Goal: Task Accomplishment & Management: Complete application form

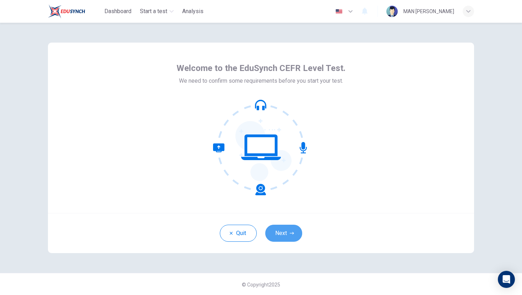
drag, startPoint x: 284, startPoint y: 236, endPoint x: 272, endPoint y: 231, distance: 12.9
click at [272, 231] on button "Next" at bounding box center [284, 233] width 37 height 17
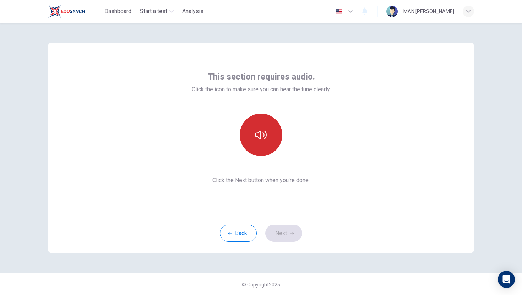
click at [254, 143] on button "button" at bounding box center [261, 135] width 43 height 43
click at [260, 140] on icon "button" at bounding box center [261, 134] width 11 height 11
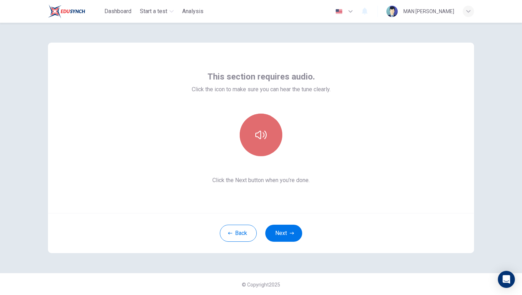
click at [260, 140] on icon "button" at bounding box center [261, 134] width 11 height 11
click at [259, 140] on icon "button" at bounding box center [261, 134] width 11 height 11
click at [260, 141] on button "button" at bounding box center [261, 135] width 43 height 43
click at [261, 137] on icon "button" at bounding box center [261, 134] width 11 height 11
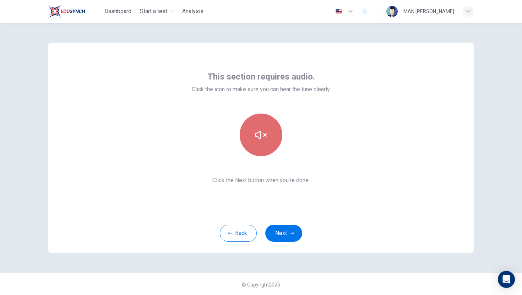
click at [260, 138] on icon "button" at bounding box center [261, 134] width 11 height 11
click at [260, 139] on icon "button" at bounding box center [261, 134] width 11 height 11
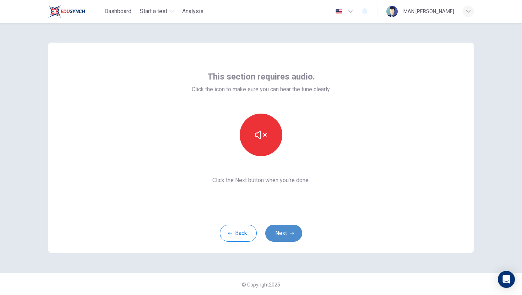
click at [277, 227] on button "Next" at bounding box center [284, 233] width 37 height 17
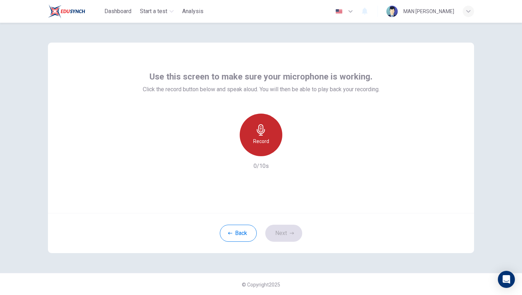
click at [264, 142] on h6 "Record" at bounding box center [261, 141] width 16 height 9
click at [263, 138] on h6 "Stop" at bounding box center [261, 141] width 11 height 9
click at [263, 138] on h6 "Record" at bounding box center [261, 141] width 16 height 9
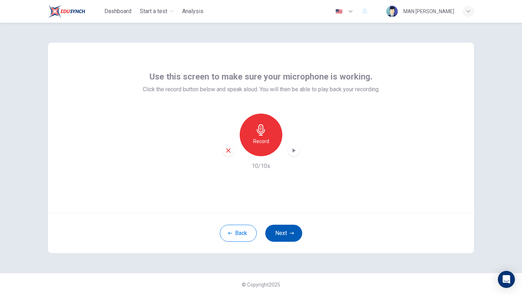
click at [280, 227] on button "Next" at bounding box center [284, 233] width 37 height 17
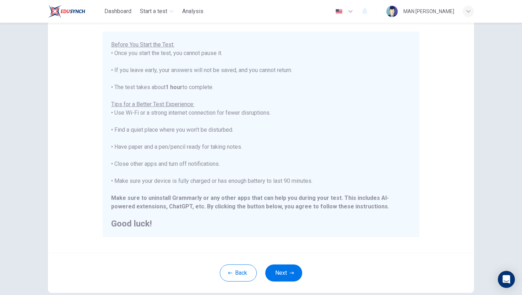
scroll to position [100, 0]
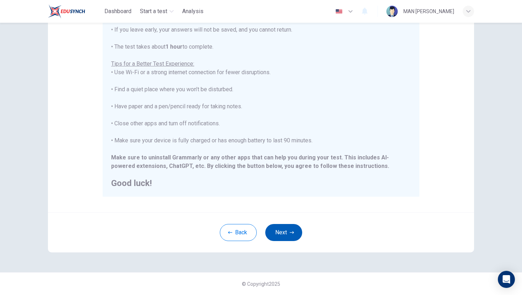
click at [282, 234] on button "Next" at bounding box center [284, 232] width 37 height 17
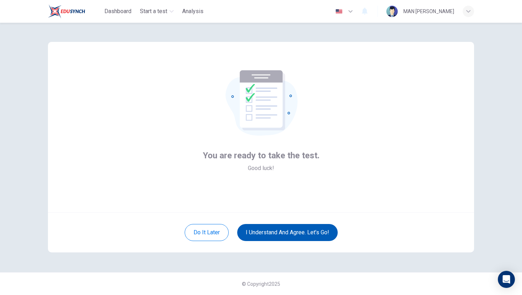
scroll to position [1, 0]
click at [273, 230] on button "I understand and agree. Let’s go!" at bounding box center [287, 232] width 101 height 17
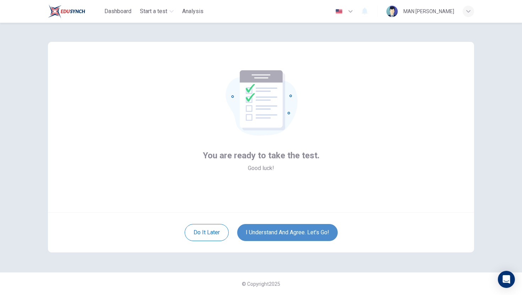
click at [271, 234] on button "I understand and agree. Let’s go!" at bounding box center [287, 232] width 101 height 17
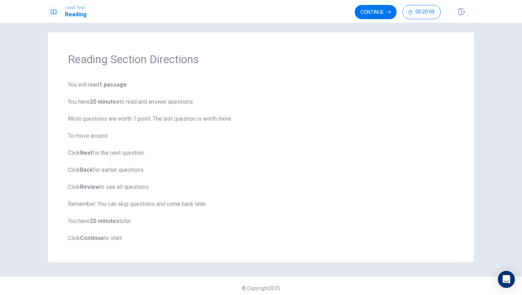
scroll to position [9, 0]
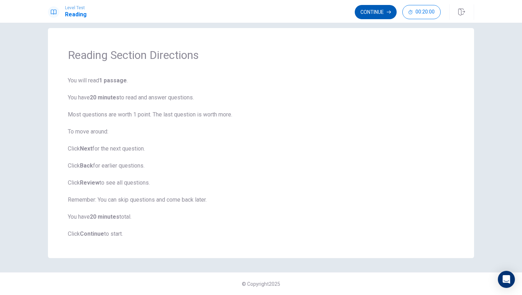
click at [375, 12] on button "Continue" at bounding box center [376, 12] width 42 height 14
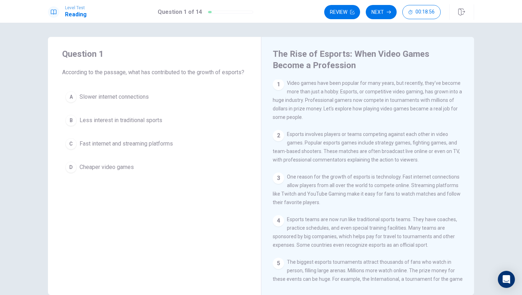
scroll to position [1, 0]
click at [76, 153] on button "C Fast internet and streaming platforms" at bounding box center [154, 144] width 185 height 18
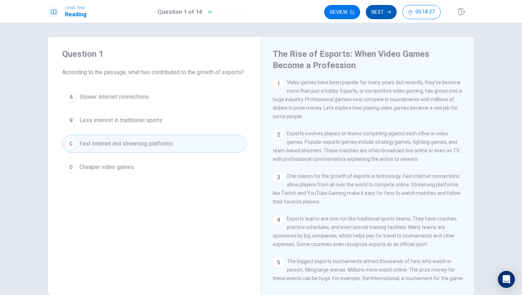
click at [374, 12] on button "Next" at bounding box center [381, 12] width 31 height 14
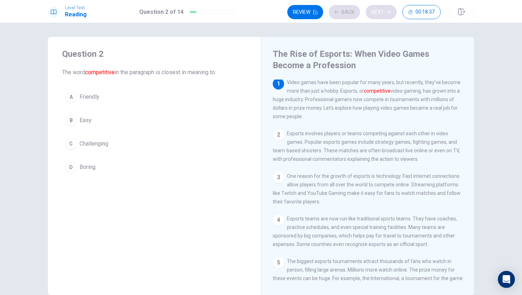
scroll to position [0, 0]
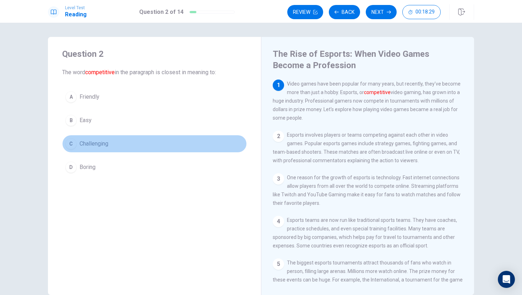
click at [92, 144] on span "Challenging" at bounding box center [94, 144] width 29 height 9
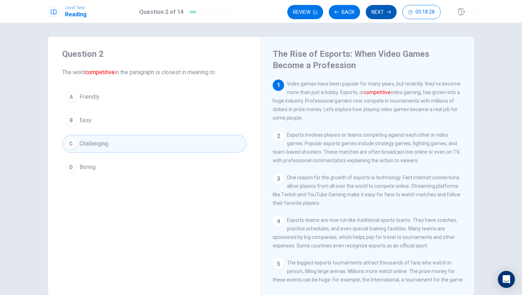
click at [385, 13] on button "Next" at bounding box center [381, 12] width 31 height 14
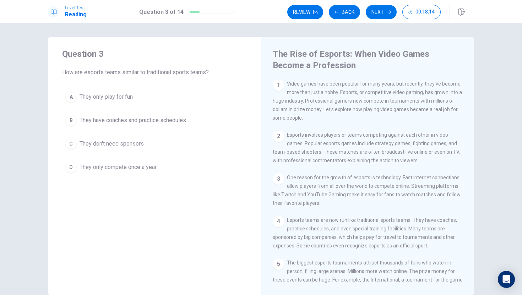
click at [85, 123] on span "They have coaches and practice schedules" at bounding box center [133, 120] width 107 height 9
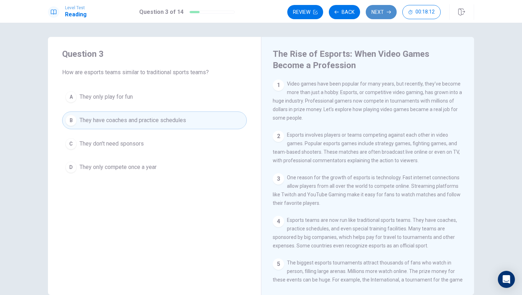
click at [379, 9] on button "Next" at bounding box center [381, 12] width 31 height 14
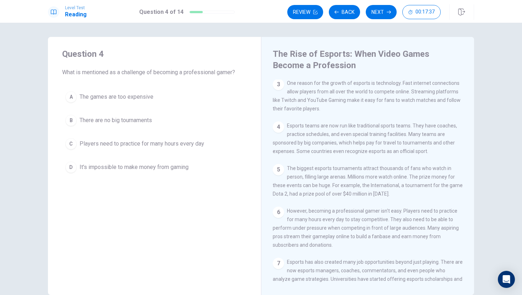
scroll to position [166, 0]
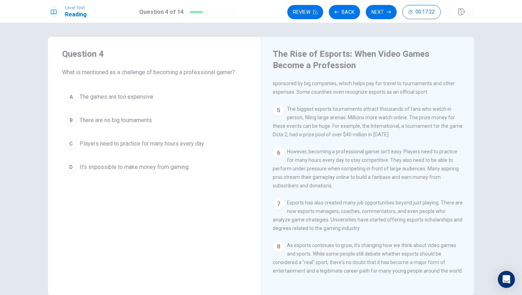
click at [107, 149] on button "C Players need to practice for many hours every day" at bounding box center [154, 144] width 185 height 18
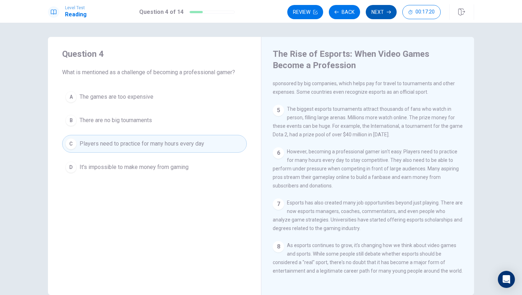
click at [371, 11] on button "Next" at bounding box center [381, 12] width 31 height 14
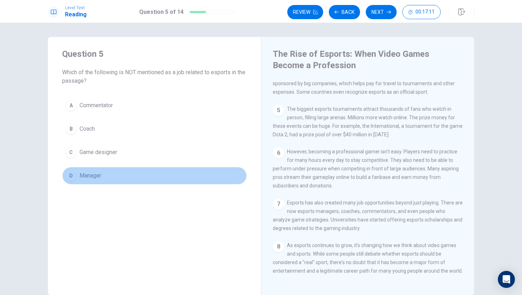
click at [83, 175] on span "Manager" at bounding box center [91, 176] width 22 height 9
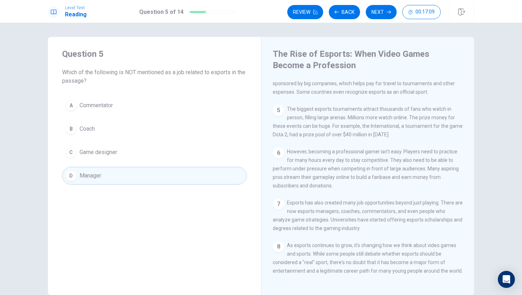
click at [377, 10] on button "Next" at bounding box center [381, 12] width 31 height 14
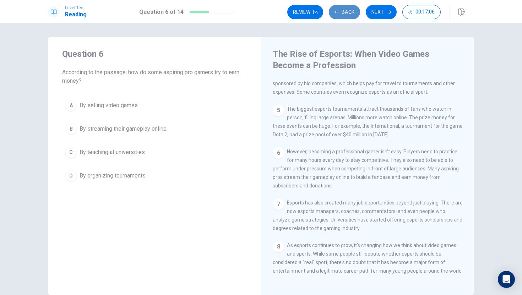
click at [355, 14] on button "Back" at bounding box center [344, 12] width 31 height 14
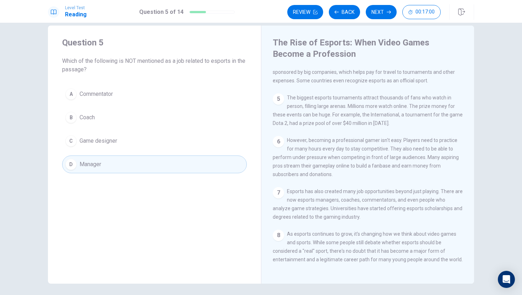
scroll to position [13, 0]
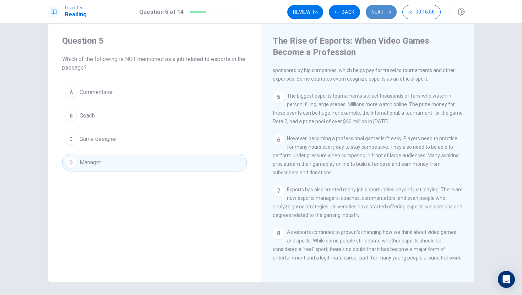
click at [393, 14] on button "Next" at bounding box center [381, 12] width 31 height 14
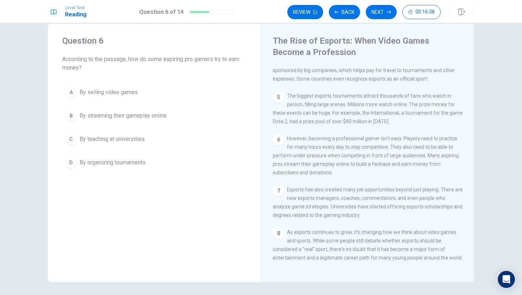
click at [133, 119] on span "By streaming their gameplay online" at bounding box center [123, 116] width 87 height 9
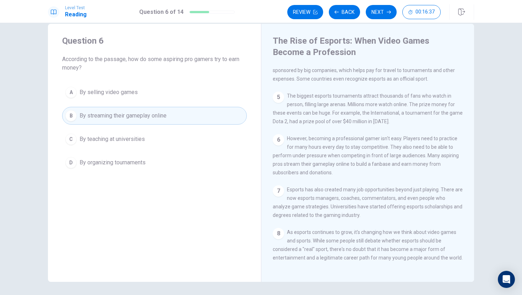
click at [113, 157] on button "D By organizing tournaments" at bounding box center [154, 163] width 185 height 18
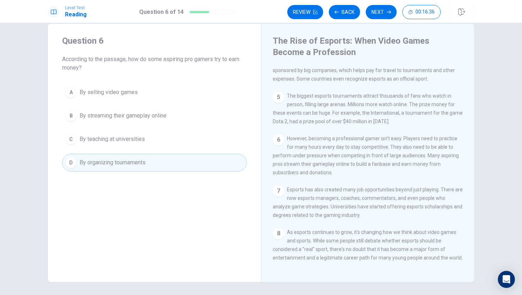
click at [128, 121] on button "B By streaming their gameplay online" at bounding box center [154, 116] width 185 height 18
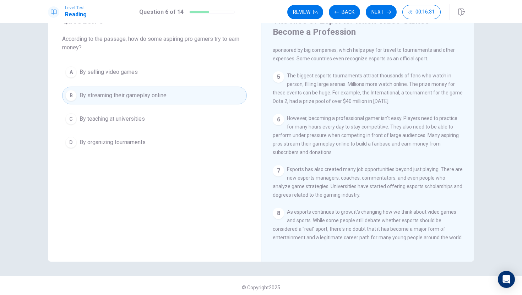
scroll to position [37, 0]
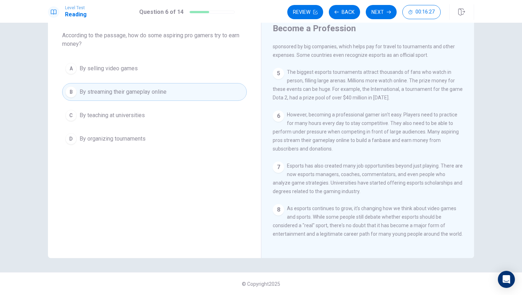
click at [100, 138] on span "By organizing tournaments" at bounding box center [113, 139] width 66 height 9
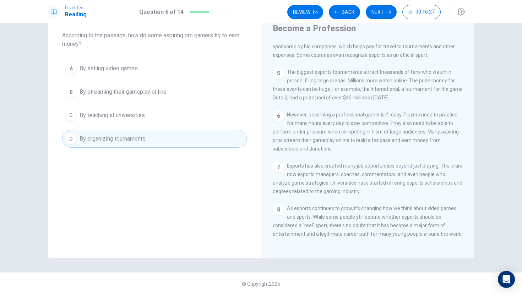
scroll to position [0, 0]
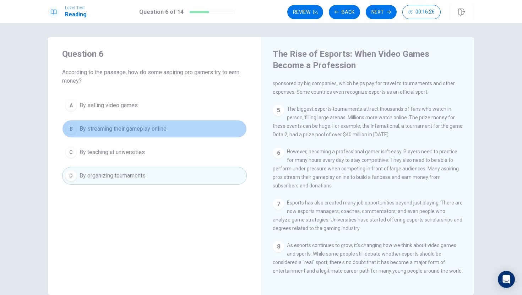
click at [141, 132] on span "By streaming their gameplay online" at bounding box center [123, 129] width 87 height 9
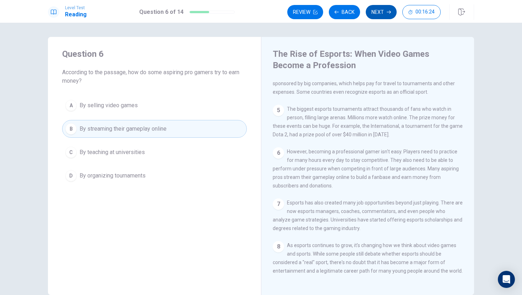
click at [387, 7] on button "Next" at bounding box center [381, 12] width 31 height 14
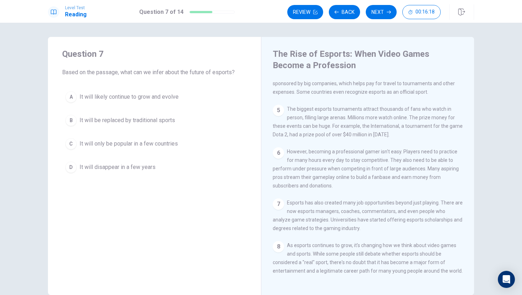
drag, startPoint x: 154, startPoint y: 60, endPoint x: 151, endPoint y: 66, distance: 5.9
click at [145, 95] on span "It will likely continue to grow and evolve" at bounding box center [129, 97] width 99 height 9
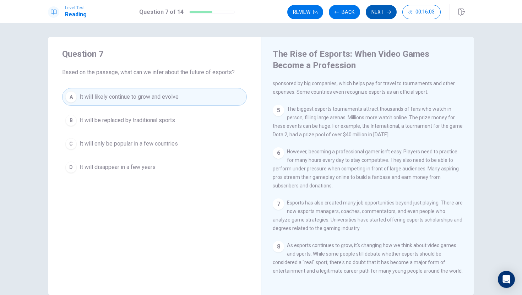
click at [383, 10] on button "Next" at bounding box center [381, 12] width 31 height 14
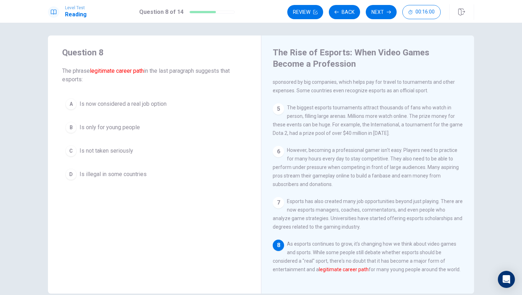
scroll to position [3, 0]
click at [108, 105] on span "Is now considered a real job option" at bounding box center [123, 102] width 87 height 9
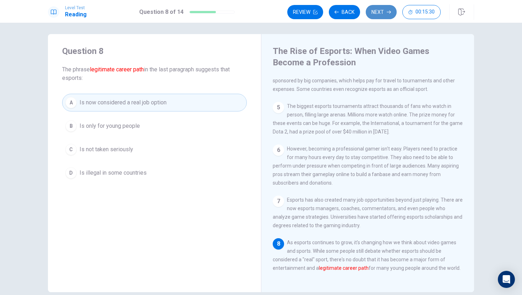
click at [377, 14] on button "Next" at bounding box center [381, 12] width 31 height 14
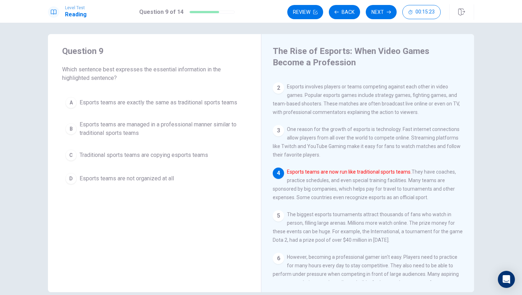
scroll to position [45, 0]
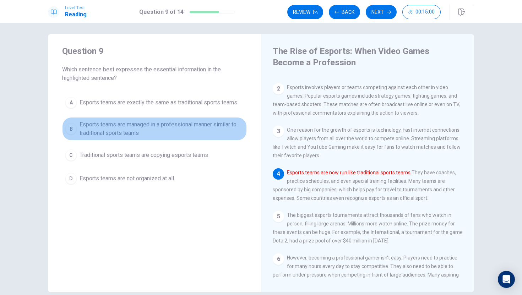
click at [204, 123] on span "Esports teams are managed in a professional manner similar to traditional sport…" at bounding box center [162, 128] width 164 height 17
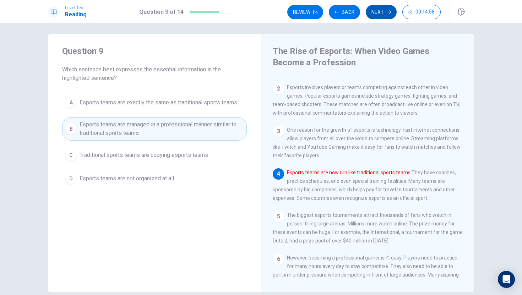
click at [383, 17] on button "Next" at bounding box center [381, 12] width 31 height 14
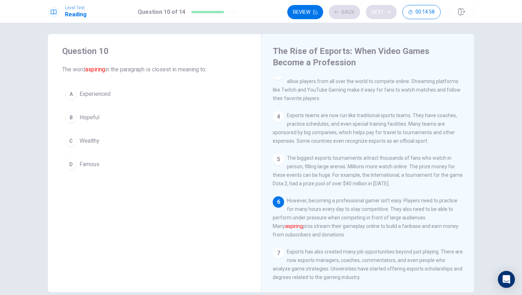
scroll to position [140, 0]
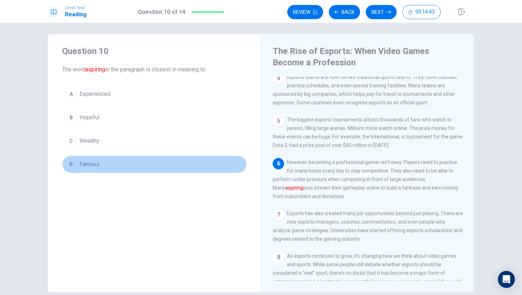
click at [125, 162] on button "D Famous" at bounding box center [154, 165] width 185 height 18
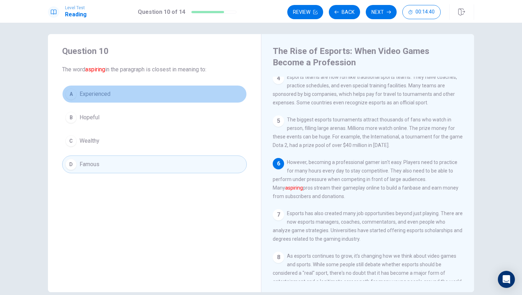
click at [92, 96] on span "Experienced" at bounding box center [95, 94] width 31 height 9
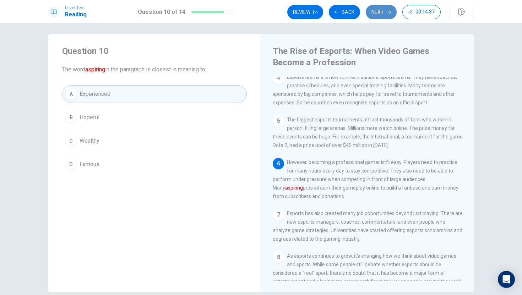
click at [386, 10] on button "Next" at bounding box center [381, 12] width 31 height 14
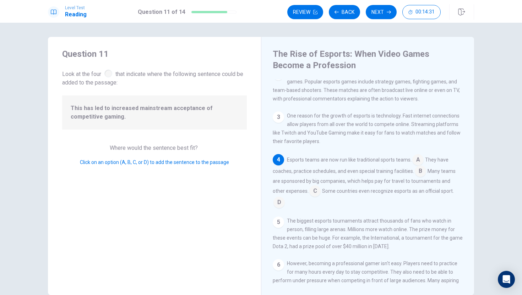
scroll to position [0, 0]
click at [416, 163] on input at bounding box center [418, 160] width 11 height 11
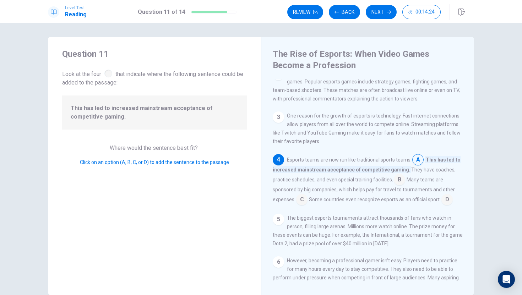
click at [415, 166] on input at bounding box center [418, 160] width 11 height 11
click at [416, 166] on input at bounding box center [418, 160] width 11 height 11
click at [396, 184] on input at bounding box center [399, 180] width 11 height 11
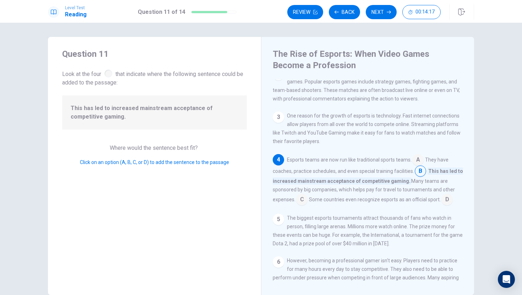
click at [413, 166] on input at bounding box center [418, 160] width 11 height 11
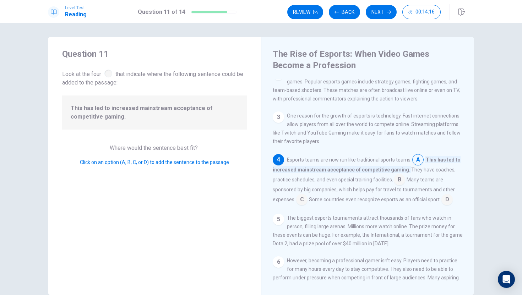
click at [413, 165] on input at bounding box center [418, 160] width 11 height 11
click at [400, 186] on input at bounding box center [399, 180] width 11 height 11
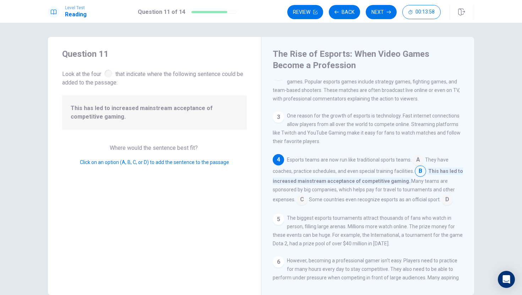
click at [418, 163] on input at bounding box center [418, 160] width 11 height 11
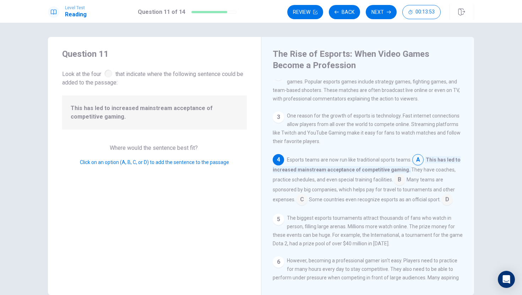
click at [400, 181] on input at bounding box center [399, 180] width 11 height 11
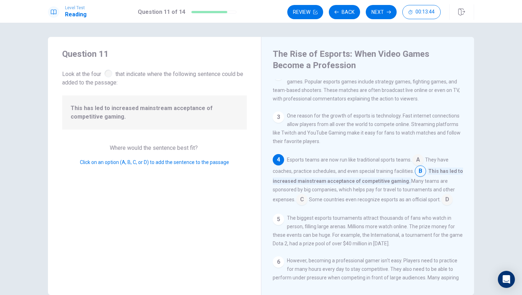
click at [414, 166] on input at bounding box center [418, 160] width 11 height 11
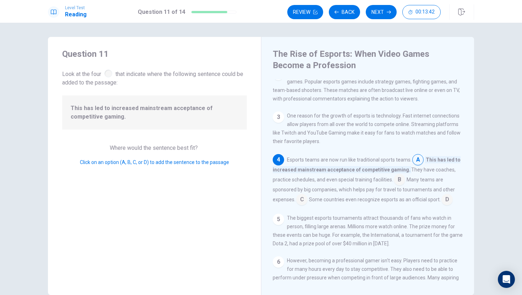
click at [414, 166] on input at bounding box center [418, 160] width 11 height 11
click at [400, 185] on input at bounding box center [399, 180] width 11 height 11
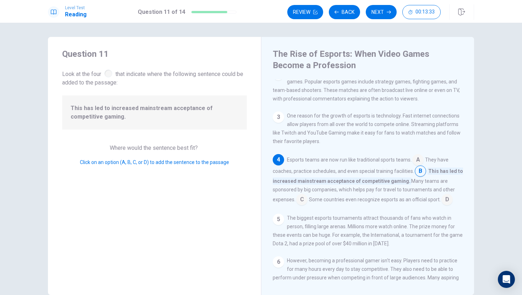
click at [302, 201] on input at bounding box center [301, 200] width 11 height 11
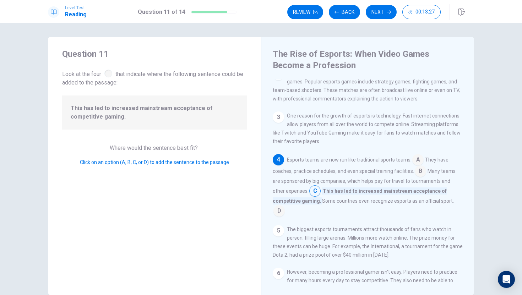
click at [278, 213] on input at bounding box center [279, 211] width 11 height 11
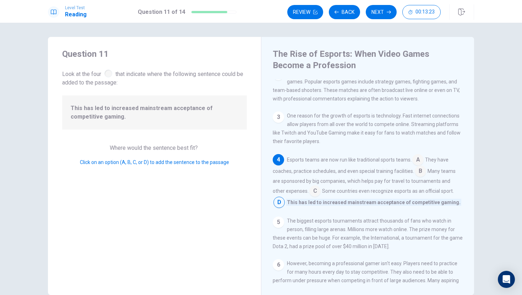
click at [313, 198] on input at bounding box center [315, 191] width 11 height 11
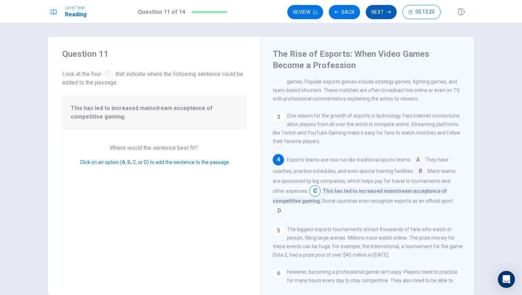
click at [373, 12] on button "Next" at bounding box center [381, 12] width 31 height 14
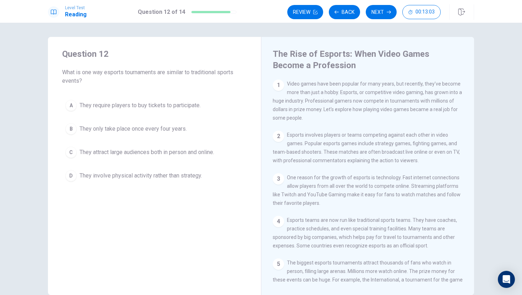
click at [88, 156] on span "They attract large audiences both in person and online." at bounding box center [147, 152] width 135 height 9
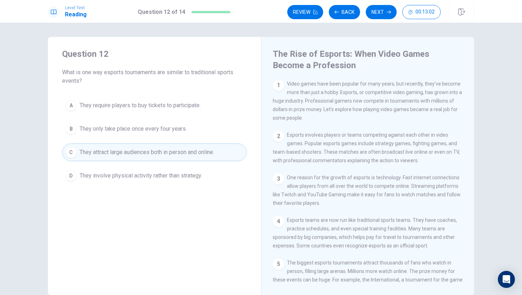
click at [88, 156] on span "They attract large audiences both in person and online." at bounding box center [147, 152] width 135 height 9
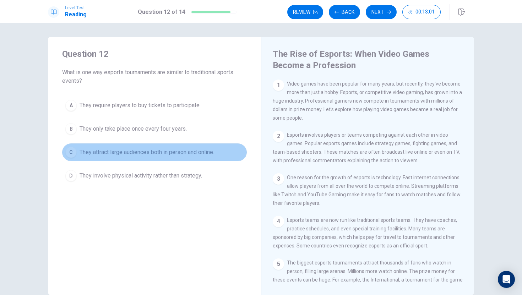
click at [88, 156] on span "They attract large audiences both in person and online." at bounding box center [147, 152] width 135 height 9
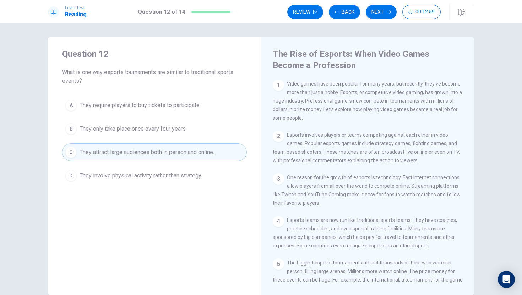
click at [89, 156] on span "They attract large audiences both in person and online." at bounding box center [147, 152] width 135 height 9
click at [131, 178] on span "They involve physical activity rather than strategy." at bounding box center [141, 176] width 123 height 9
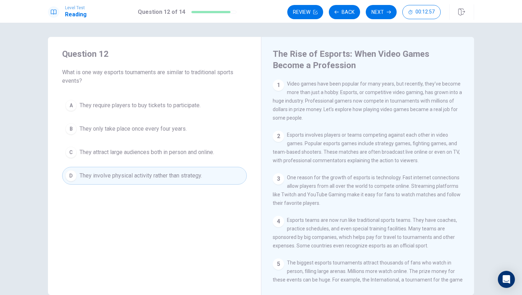
click at [131, 178] on span "They involve physical activity rather than strategy." at bounding box center [141, 176] width 123 height 9
click at [118, 180] on span "They involve physical activity rather than strategy." at bounding box center [141, 176] width 123 height 9
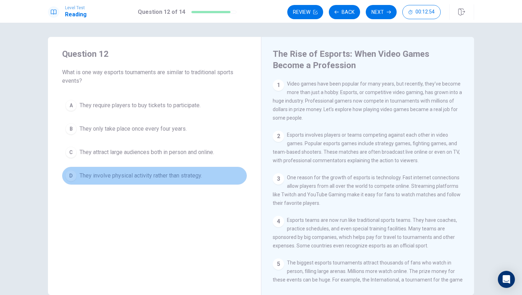
click at [118, 180] on span "They involve physical activity rather than strategy." at bounding box center [141, 176] width 123 height 9
click at [119, 177] on span "They involve physical activity rather than strategy." at bounding box center [141, 176] width 123 height 9
click at [119, 176] on span "They involve physical activity rather than strategy." at bounding box center [141, 176] width 123 height 9
click at [118, 176] on span "They involve physical activity rather than strategy." at bounding box center [141, 176] width 123 height 9
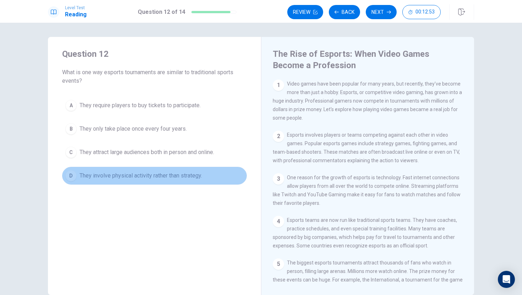
click at [118, 177] on span "They involve physical activity rather than strategy." at bounding box center [141, 176] width 123 height 9
click at [117, 176] on span "They involve physical activity rather than strategy." at bounding box center [141, 176] width 123 height 9
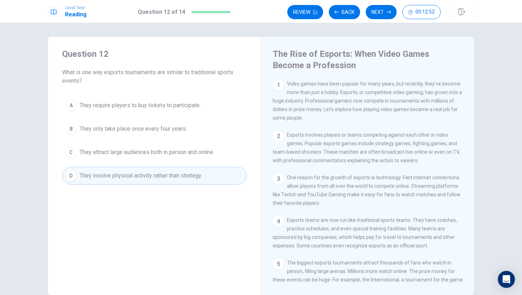
click at [144, 154] on span "They attract large audiences both in person and online." at bounding box center [147, 152] width 135 height 9
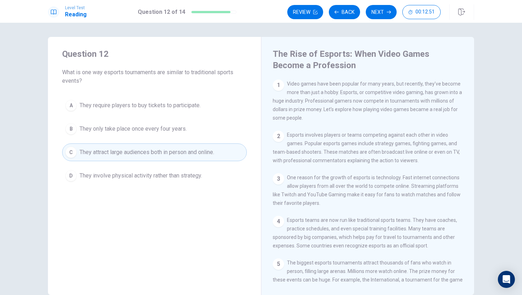
click at [144, 154] on span "They attract large audiences both in person and online." at bounding box center [147, 152] width 135 height 9
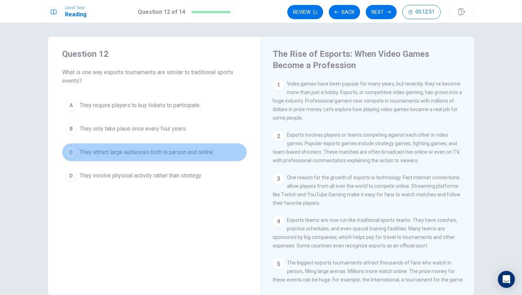
click at [144, 154] on span "They attract large audiences both in person and online." at bounding box center [147, 152] width 135 height 9
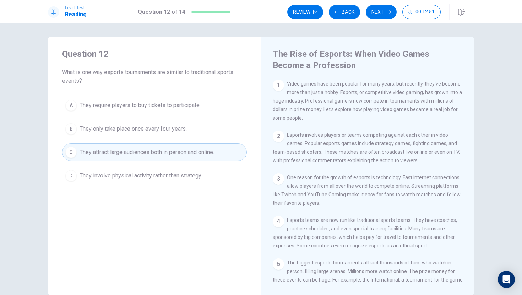
click at [142, 154] on span "They attract large audiences both in person and online." at bounding box center [147, 152] width 135 height 9
click at [143, 154] on span "They attract large audiences both in person and online." at bounding box center [147, 152] width 135 height 9
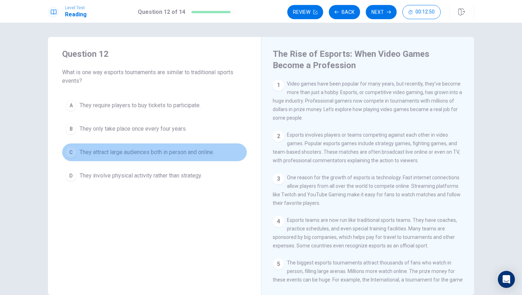
click at [143, 154] on span "They attract large audiences both in person and online." at bounding box center [147, 152] width 135 height 9
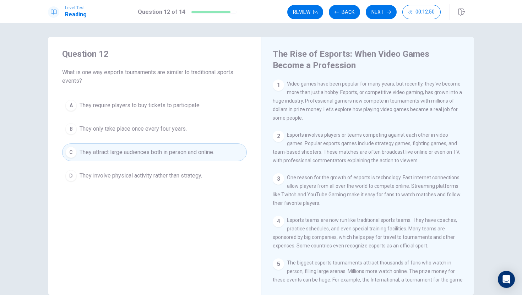
click at [143, 154] on span "They attract large audiences both in person and online." at bounding box center [147, 152] width 135 height 9
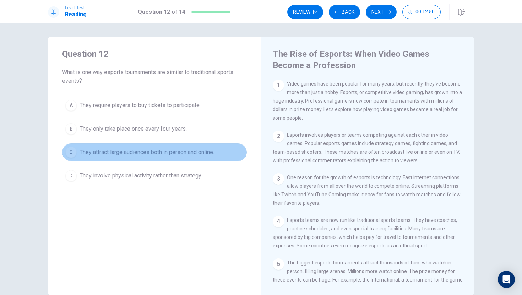
click at [142, 154] on span "They attract large audiences both in person and online." at bounding box center [147, 152] width 135 height 9
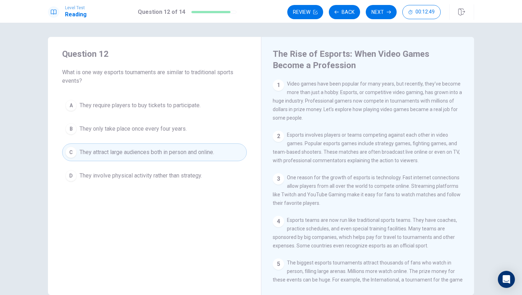
click at [142, 154] on span "They attract large audiences both in person and online." at bounding box center [147, 152] width 135 height 9
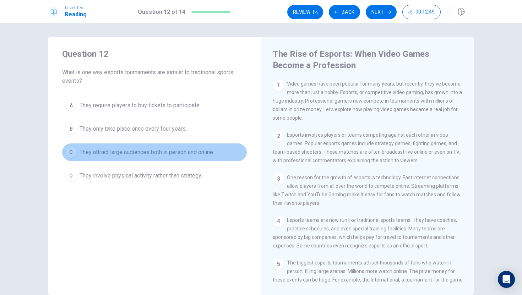
click at [142, 154] on span "They attract large audiences both in person and online." at bounding box center [147, 152] width 135 height 9
click at [142, 153] on span "They attract large audiences both in person and online." at bounding box center [147, 152] width 135 height 9
click at [142, 152] on span "They attract large audiences both in person and online." at bounding box center [147, 152] width 135 height 9
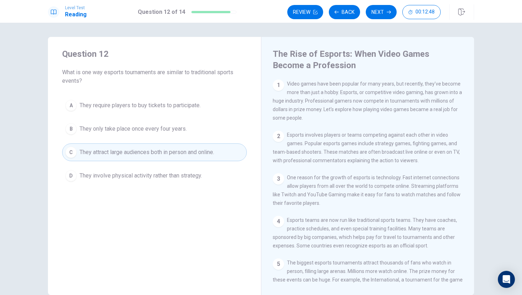
click at [142, 152] on span "They attract large audiences both in person and online." at bounding box center [147, 152] width 135 height 9
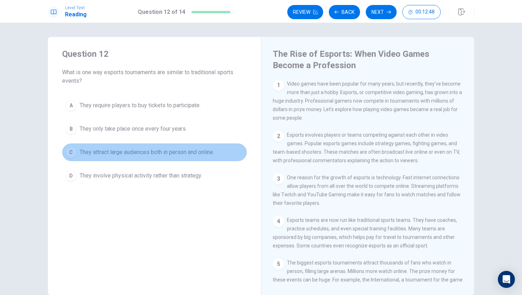
click at [142, 152] on span "They attract large audiences both in person and online." at bounding box center [147, 152] width 135 height 9
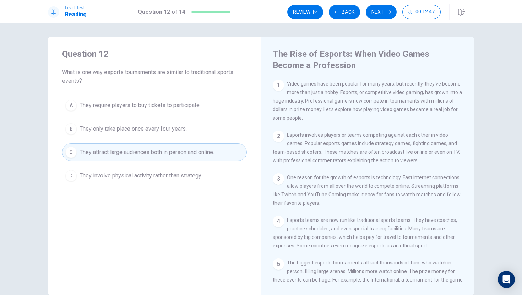
click at [142, 152] on span "They attract large audiences both in person and online." at bounding box center [147, 152] width 135 height 9
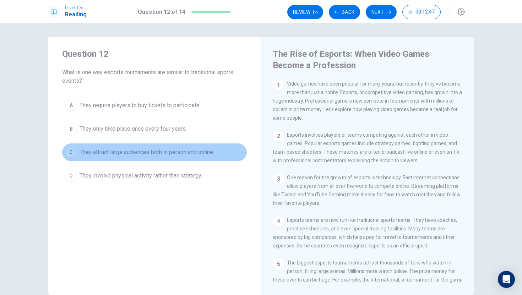
click at [142, 152] on span "They attract large audiences both in person and online." at bounding box center [147, 152] width 135 height 9
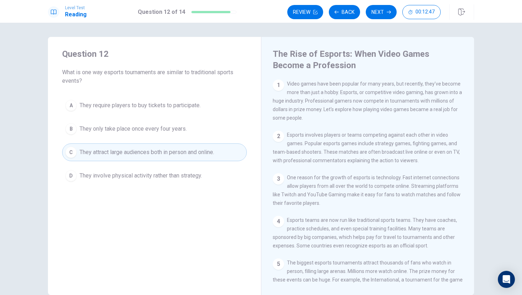
click at [142, 152] on span "They attract large audiences both in person and online." at bounding box center [147, 152] width 135 height 9
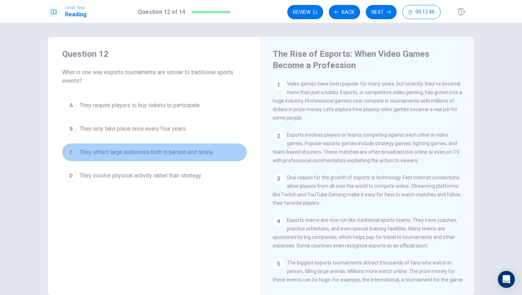
click at [142, 152] on span "They attract large audiences both in person and online." at bounding box center [147, 152] width 135 height 9
click at [142, 153] on span "They attract large audiences both in person and online." at bounding box center [147, 152] width 135 height 9
click at [141, 152] on span "They attract large audiences both in person and online." at bounding box center [147, 152] width 135 height 9
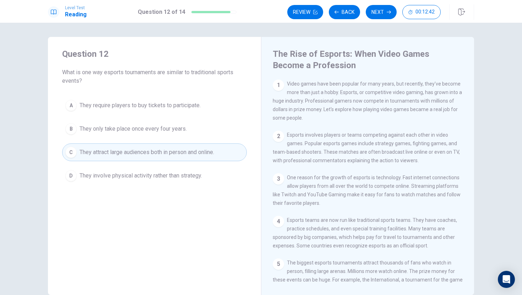
click at [106, 178] on span "They involve physical activity rather than strategy." at bounding box center [141, 176] width 123 height 9
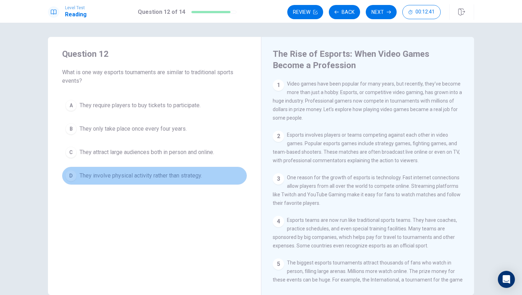
click at [106, 178] on span "They involve physical activity rather than strategy." at bounding box center [141, 176] width 123 height 9
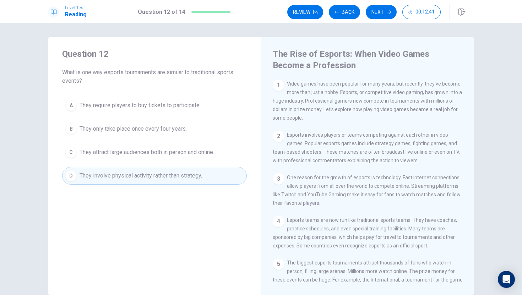
click at [106, 178] on span "They involve physical activity rather than strategy." at bounding box center [141, 176] width 123 height 9
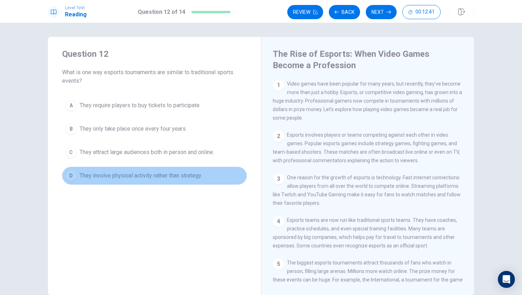
click at [106, 178] on span "They involve physical activity rather than strategy." at bounding box center [141, 176] width 123 height 9
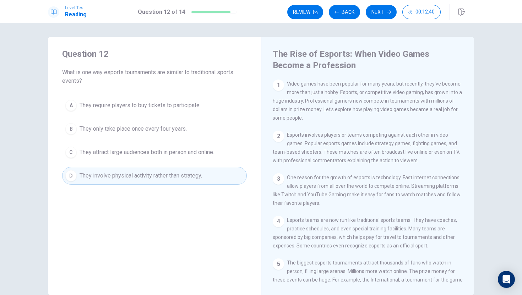
click at [106, 178] on span "They involve physical activity rather than strategy." at bounding box center [141, 176] width 123 height 9
click at [106, 177] on span "They involve physical activity rather than strategy." at bounding box center [141, 176] width 123 height 9
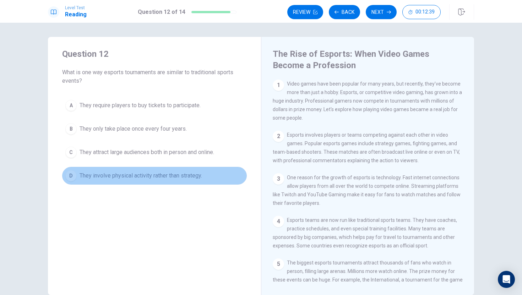
click at [106, 177] on span "They involve physical activity rather than strategy." at bounding box center [141, 176] width 123 height 9
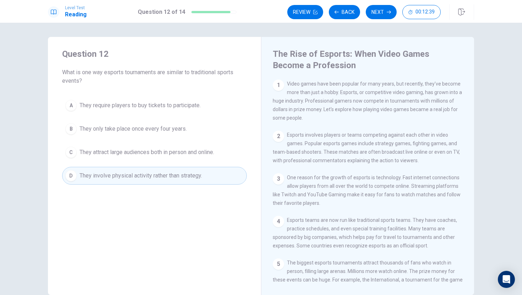
click at [107, 177] on span "They involve physical activity rather than strategy." at bounding box center [141, 176] width 123 height 9
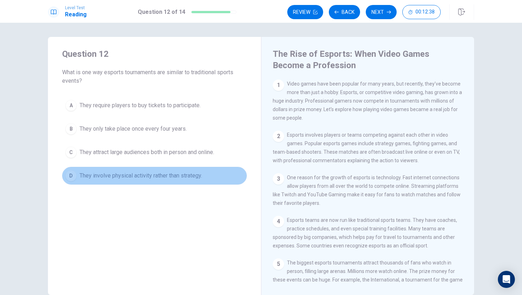
click at [107, 177] on span "They involve physical activity rather than strategy." at bounding box center [141, 176] width 123 height 9
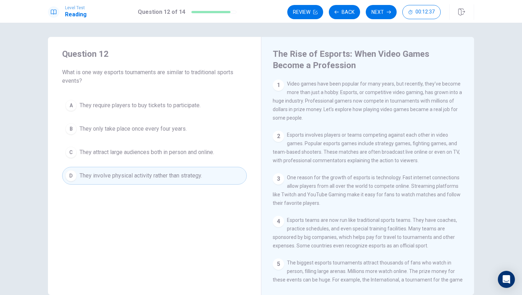
click at [107, 177] on span "They involve physical activity rather than strategy." at bounding box center [141, 176] width 123 height 9
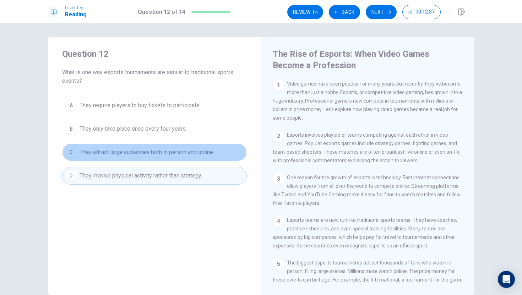
click at [138, 156] on span "They attract large audiences both in person and online." at bounding box center [147, 152] width 135 height 9
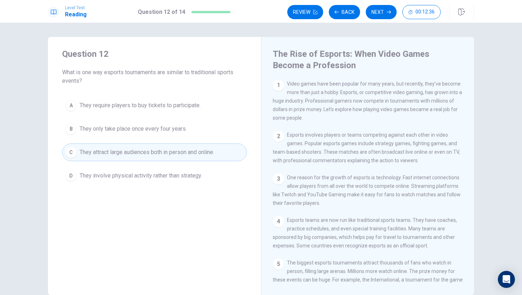
click at [390, 12] on icon "button" at bounding box center [389, 12] width 4 height 3
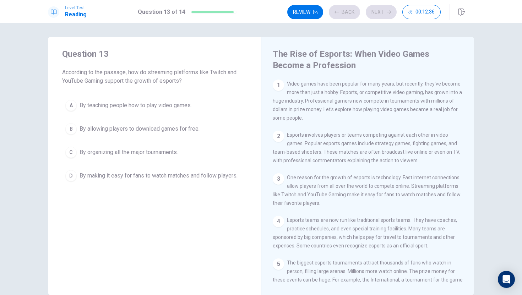
click at [390, 12] on div "Review Back Next 00:12:36" at bounding box center [365, 12] width 154 height 14
click at [241, 179] on button "D By making it easy for fans to watch matches and follow players." at bounding box center [154, 176] width 185 height 18
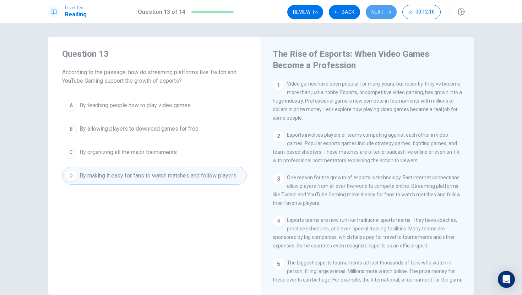
click at [386, 14] on button "Next" at bounding box center [381, 12] width 31 height 14
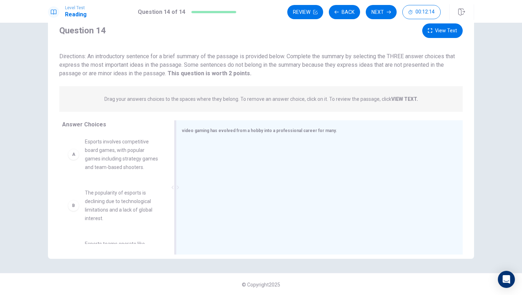
scroll to position [26, 0]
click at [194, 134] on div "video gaming has evolved from a hobby into a professional career for many." at bounding box center [319, 187] width 287 height 134
click at [179, 143] on div at bounding box center [316, 187] width 281 height 95
click at [99, 167] on span "Esports involves competitive board games, with popular games including strategy…" at bounding box center [122, 154] width 74 height 34
click at [68, 158] on div "A" at bounding box center [73, 153] width 11 height 11
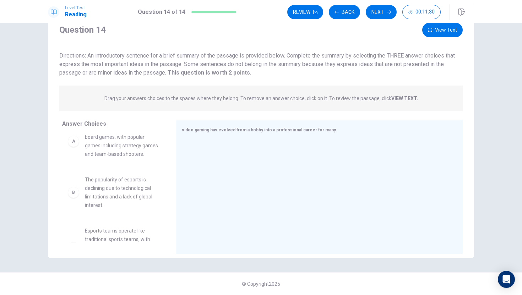
scroll to position [0, 0]
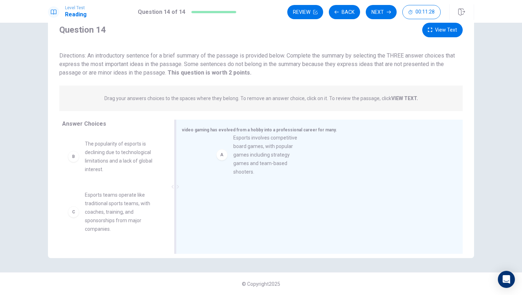
drag, startPoint x: 99, startPoint y: 166, endPoint x: 264, endPoint y: 160, distance: 164.7
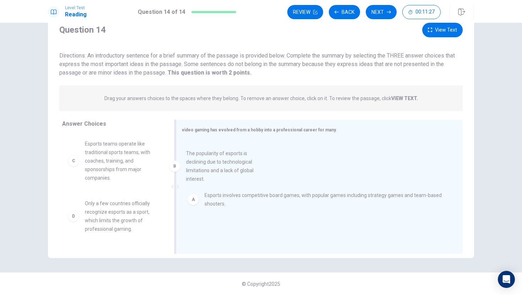
drag, startPoint x: 128, startPoint y: 158, endPoint x: 257, endPoint y: 185, distance: 132.2
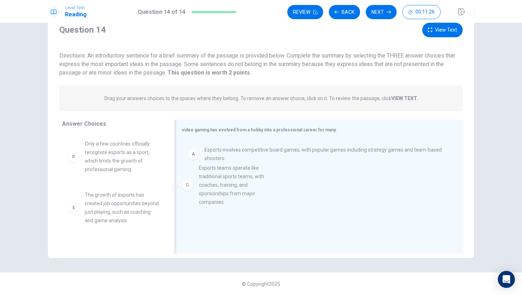
drag, startPoint x: 121, startPoint y: 151, endPoint x: 239, endPoint y: 177, distance: 120.4
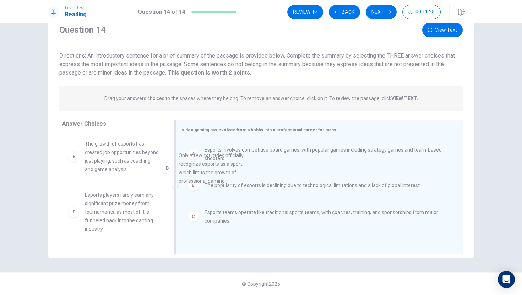
drag, startPoint x: 126, startPoint y: 152, endPoint x: 189, endPoint y: 162, distance: 64.3
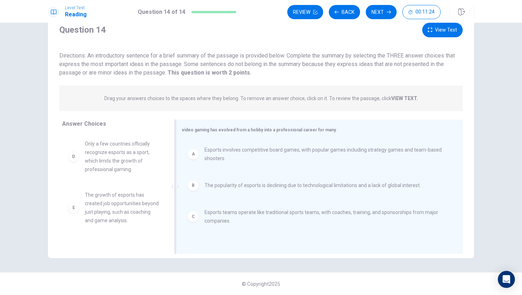
drag, startPoint x: 117, startPoint y: 157, endPoint x: 255, endPoint y: 167, distance: 138.6
click at [254, 167] on div "Answer Choices D Only a few countries officially recognize esports as a sport, …" at bounding box center [261, 189] width 427 height 138
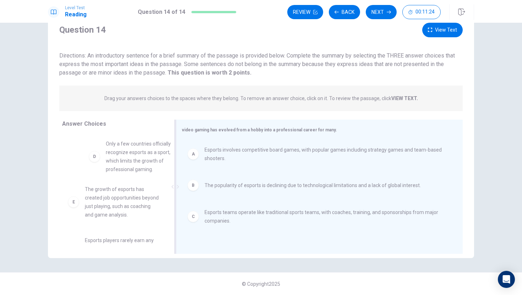
drag, startPoint x: 87, startPoint y: 160, endPoint x: 176, endPoint y: 173, distance: 90.2
drag, startPoint x: 85, startPoint y: 156, endPoint x: 279, endPoint y: 195, distance: 197.8
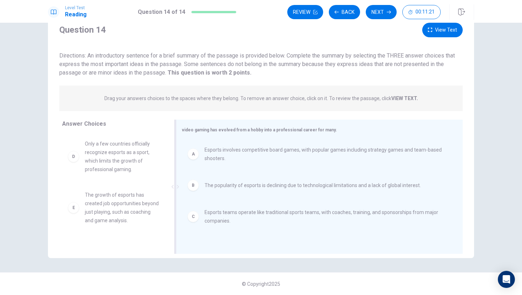
click at [239, 162] on span "Esports involves competitive board games, with popular games including strategy…" at bounding box center [325, 154] width 241 height 17
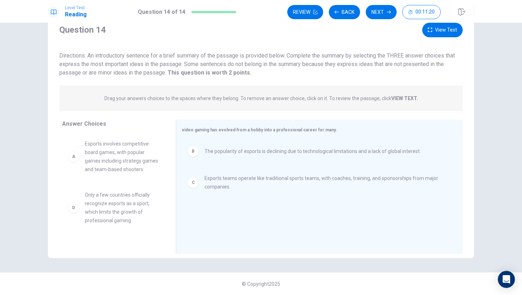
drag, startPoint x: 237, startPoint y: 159, endPoint x: 120, endPoint y: 162, distance: 117.0
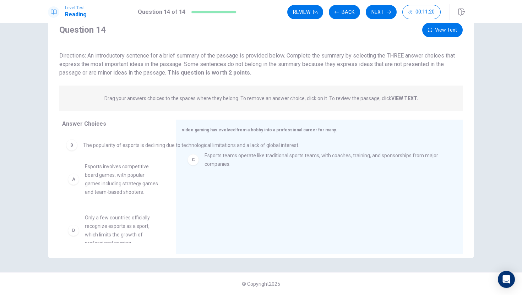
drag, startPoint x: 125, startPoint y: 162, endPoint x: 90, endPoint y: 165, distance: 35.3
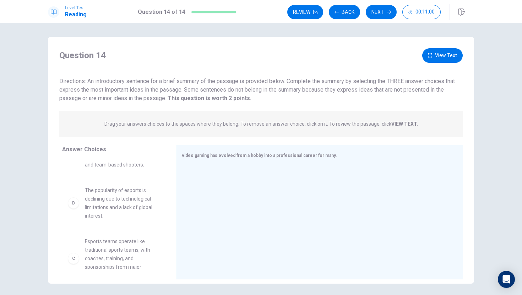
scroll to position [36, 0]
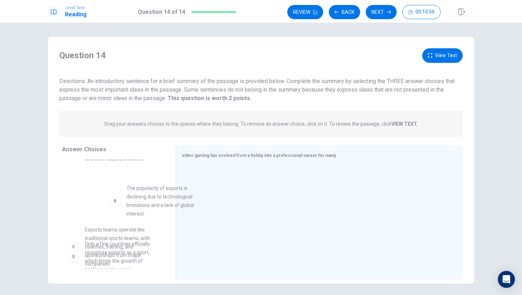
drag, startPoint x: 104, startPoint y: 208, endPoint x: 133, endPoint y: 205, distance: 29.0
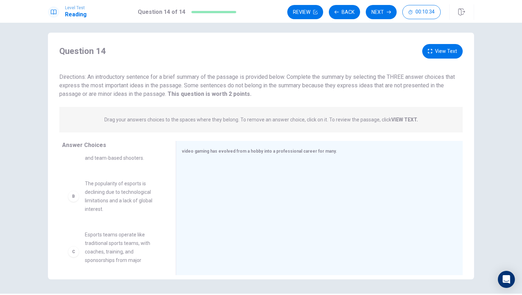
scroll to position [0, 0]
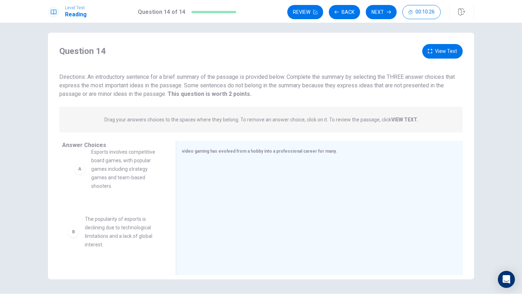
drag, startPoint x: 117, startPoint y: 185, endPoint x: 128, endPoint y: 172, distance: 17.4
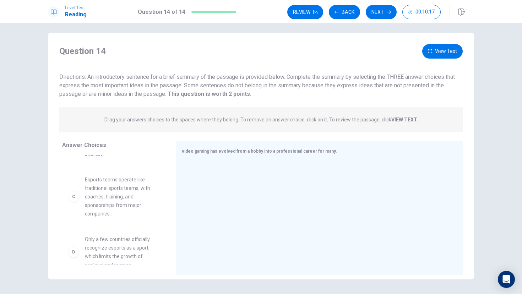
scroll to position [89, 0]
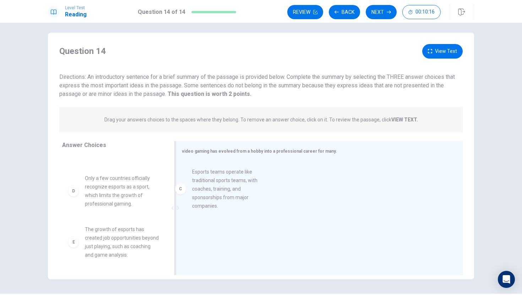
drag, startPoint x: 102, startPoint y: 207, endPoint x: 194, endPoint y: 190, distance: 92.8
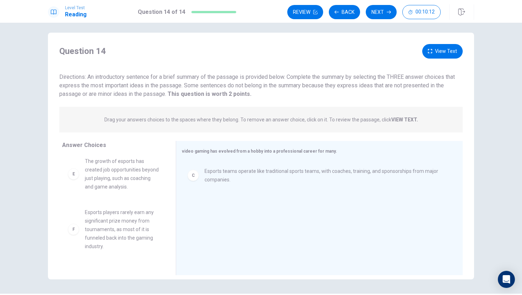
scroll to position [156, 0]
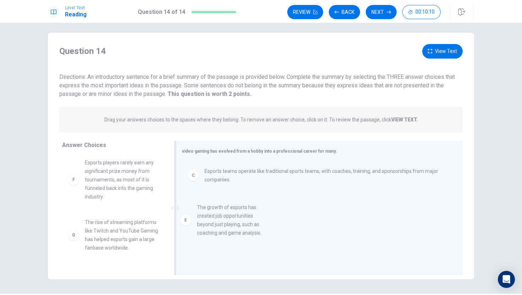
drag, startPoint x: 96, startPoint y: 202, endPoint x: 212, endPoint y: 232, distance: 119.7
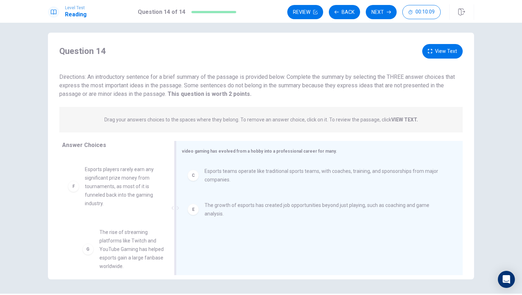
scroll to position [158, 0]
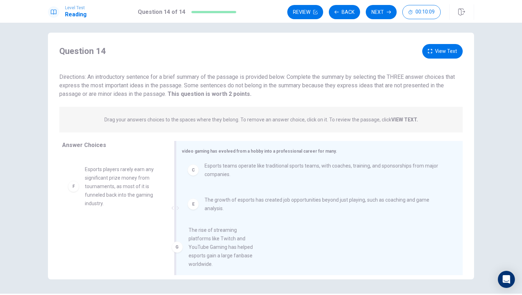
drag, startPoint x: 128, startPoint y: 244, endPoint x: 225, endPoint y: 240, distance: 96.8
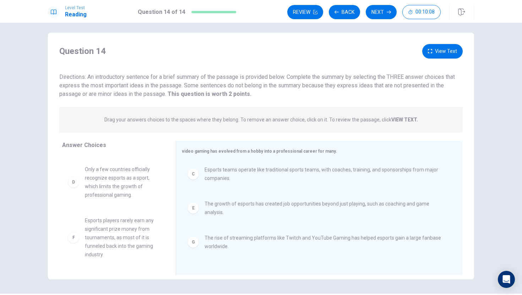
scroll to position [107, 0]
click at [373, 14] on button "Next" at bounding box center [381, 12] width 31 height 14
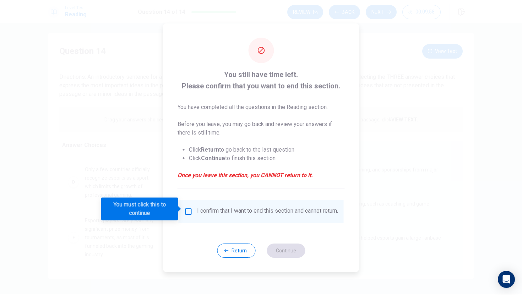
click at [407, 148] on div at bounding box center [261, 147] width 522 height 295
click at [195, 213] on div "I confirm that I want to end this section and cannot return." at bounding box center [261, 212] width 154 height 9
click at [189, 209] on input "You must click this to continue" at bounding box center [188, 212] width 9 height 9
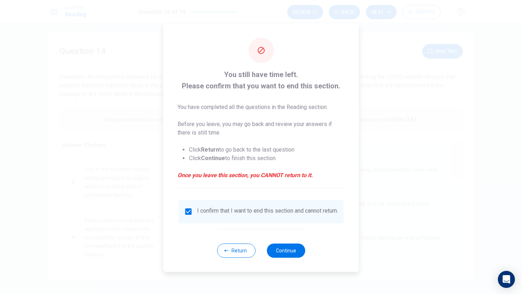
click at [189, 209] on input "checkbox" at bounding box center [188, 212] width 9 height 9
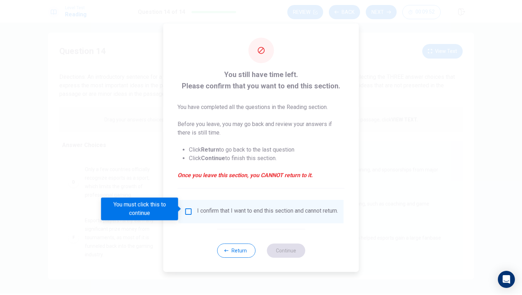
click at [189, 209] on input "You must click this to continue" at bounding box center [188, 212] width 9 height 9
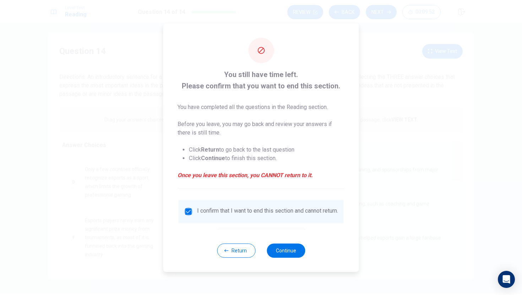
click at [189, 209] on input "checkbox" at bounding box center [188, 212] width 9 height 9
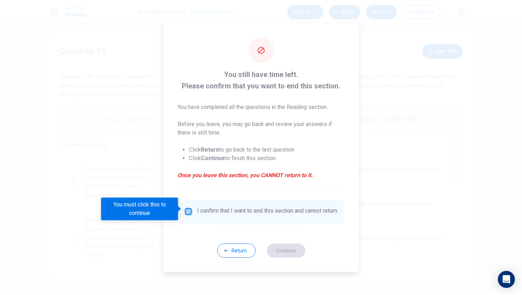
click at [189, 209] on input "You must click this to continue" at bounding box center [188, 212] width 9 height 9
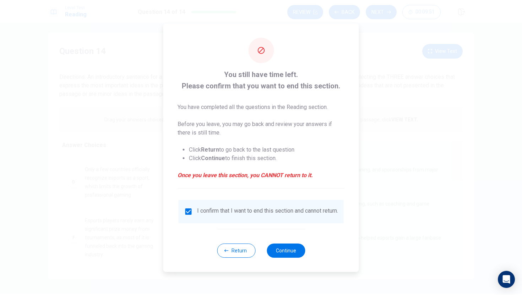
click at [189, 209] on input "checkbox" at bounding box center [188, 212] width 9 height 9
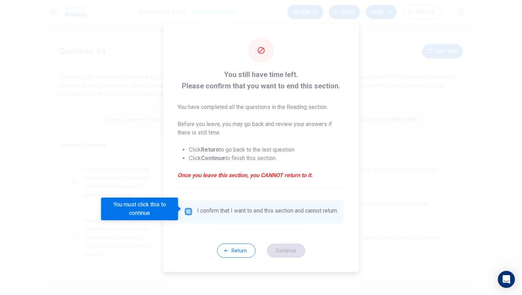
click at [189, 209] on input "You must click this to continue" at bounding box center [188, 212] width 9 height 9
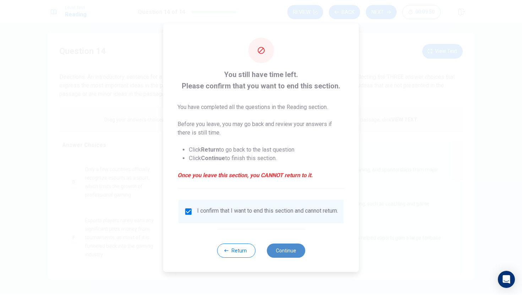
click at [290, 253] on button "Continue" at bounding box center [286, 251] width 38 height 14
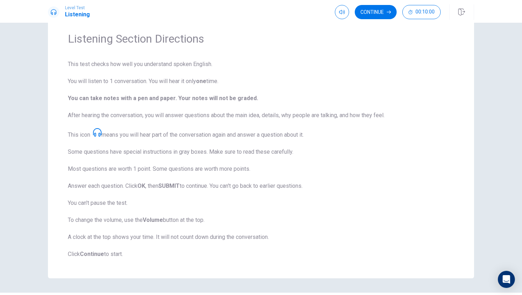
scroll to position [0, 0]
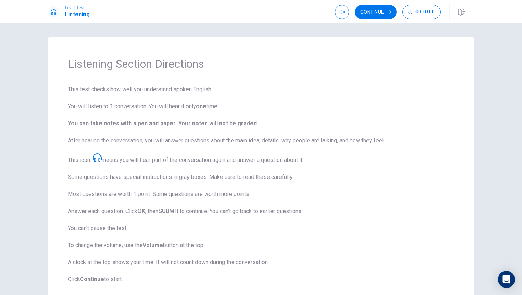
click at [376, 15] on button "Continue" at bounding box center [376, 12] width 42 height 14
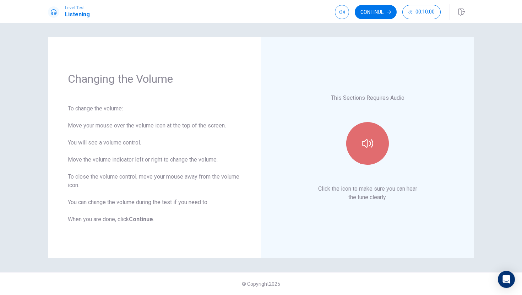
click at [360, 143] on button "button" at bounding box center [368, 143] width 43 height 43
click at [363, 140] on icon "button" at bounding box center [367, 143] width 11 height 11
click at [372, 145] on icon "button" at bounding box center [367, 143] width 11 height 11
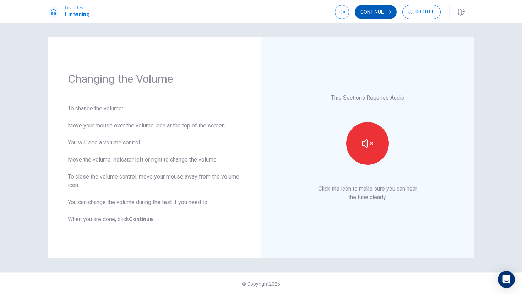
click at [393, 10] on button "Continue" at bounding box center [376, 12] width 42 height 14
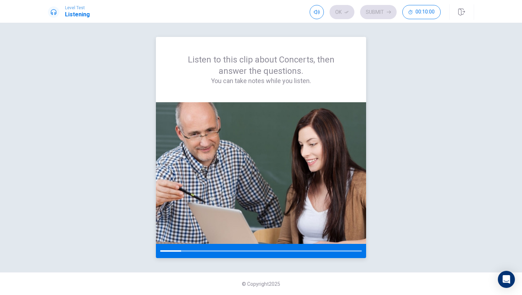
click at [271, 82] on h4 "You can take notes while you listen." at bounding box center [261, 81] width 176 height 9
click at [266, 122] on img at bounding box center [261, 173] width 210 height 142
click at [504, 275] on div "Open Intercom Messenger" at bounding box center [507, 279] width 19 height 19
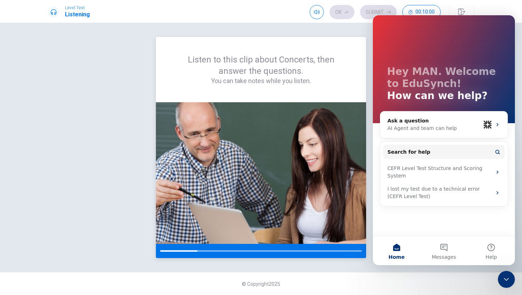
click at [315, 258] on div at bounding box center [261, 251] width 210 height 14
click at [327, 266] on div "Listen to this clip about Concerts, then answer the questions. You can take not…" at bounding box center [261, 159] width 522 height 273
click at [508, 278] on icon "Close Intercom Messenger" at bounding box center [507, 279] width 9 height 9
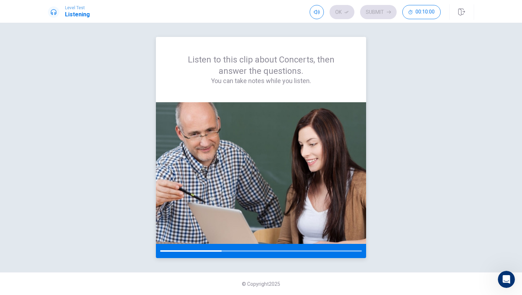
drag, startPoint x: 220, startPoint y: 249, endPoint x: 202, endPoint y: 250, distance: 17.8
click at [204, 250] on div at bounding box center [261, 251] width 210 height 14
click at [183, 252] on div at bounding box center [191, 251] width 62 height 1
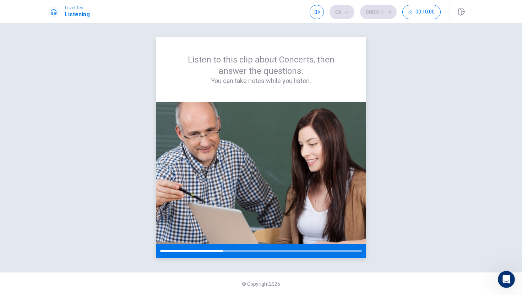
click at [272, 163] on img at bounding box center [261, 173] width 210 height 142
drag, startPoint x: 369, startPoint y: 154, endPoint x: 466, endPoint y: 178, distance: 100.6
drag, startPoint x: 466, startPoint y: 178, endPoint x: 460, endPoint y: 178, distance: 6.1
click at [455, 171] on div "Listen to this clip about Concerts, then answer the questions. You can take not…" at bounding box center [261, 147] width 427 height 221
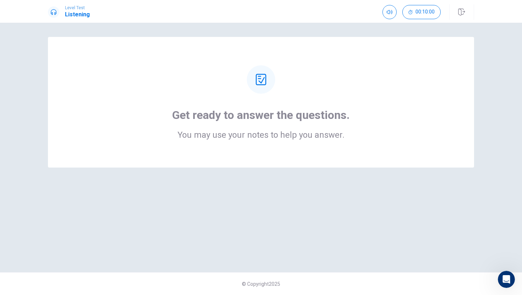
click at [253, 92] on div "Get ready to answer the questions. You may use your notes to help you answer." at bounding box center [261, 102] width 370 height 74
click at [256, 88] on div at bounding box center [261, 79] width 28 height 28
click at [258, 74] on div at bounding box center [261, 79] width 28 height 28
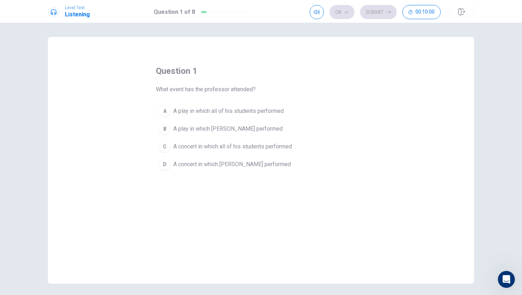
click at [258, 76] on div "question 1 What event has the professor attended? A A play in which all of his …" at bounding box center [261, 119] width 210 height 108
click at [159, 145] on div "C" at bounding box center [164, 146] width 11 height 11
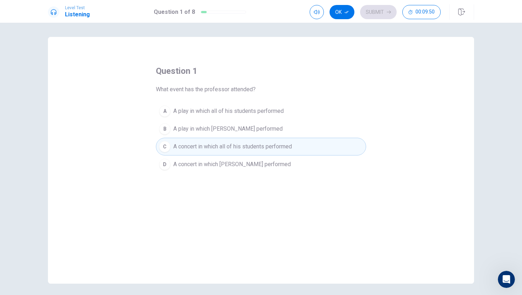
click at [176, 144] on span "A concert in which all of his students performed" at bounding box center [232, 147] width 119 height 9
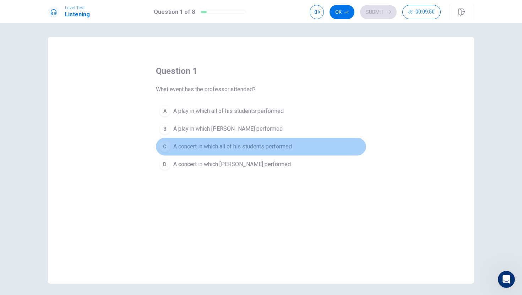
click at [176, 144] on span "A concert in which all of his students performed" at bounding box center [232, 147] width 119 height 9
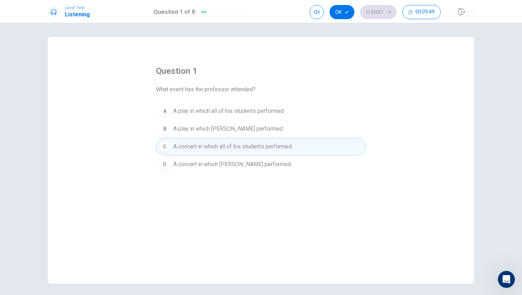
click at [176, 144] on span "A concert in which all of his students performed" at bounding box center [232, 147] width 119 height 9
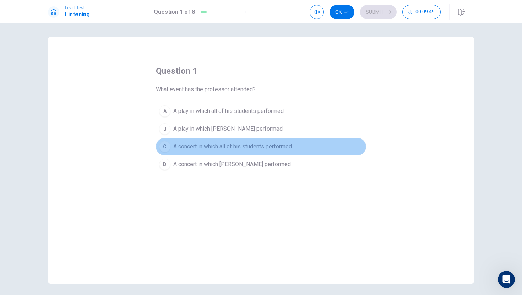
click at [176, 144] on span "A concert in which all of his students performed" at bounding box center [232, 147] width 119 height 9
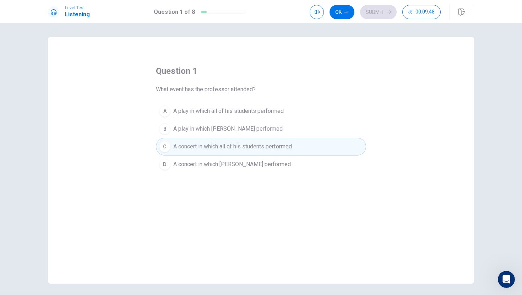
click at [185, 129] on span "A play in which [PERSON_NAME] performed" at bounding box center [227, 129] width 109 height 9
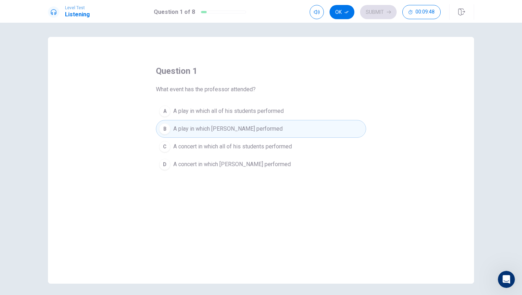
click at [190, 165] on span "A concert in which [PERSON_NAME] performed" at bounding box center [232, 164] width 118 height 9
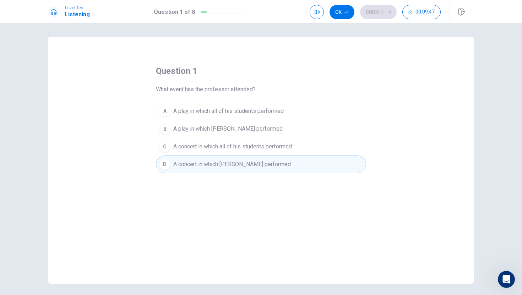
drag, startPoint x: 195, startPoint y: 117, endPoint x: 196, endPoint y: 143, distance: 26.0
click at [195, 119] on button "A A play in which all of his students performed" at bounding box center [261, 111] width 210 height 18
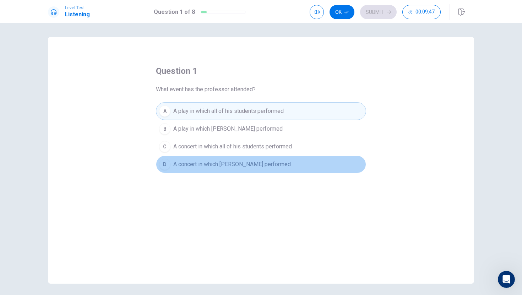
click at [199, 168] on span "A concert in which [PERSON_NAME] performed" at bounding box center [232, 164] width 118 height 9
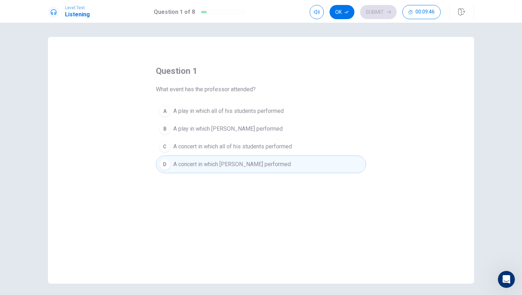
click at [199, 166] on span "A concert in which [PERSON_NAME] performed" at bounding box center [232, 164] width 118 height 9
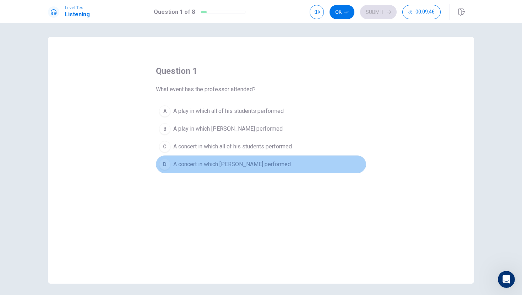
click at [199, 166] on span "A concert in which [PERSON_NAME] performed" at bounding box center [232, 164] width 118 height 9
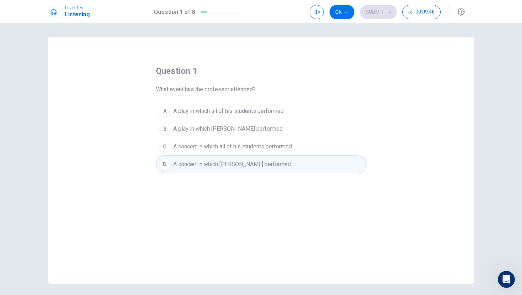
click at [199, 166] on span "A concert in which [PERSON_NAME] performed" at bounding box center [232, 164] width 118 height 9
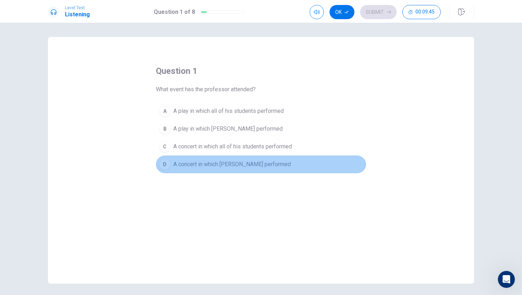
click at [199, 166] on span "A concert in which [PERSON_NAME] performed" at bounding box center [232, 164] width 118 height 9
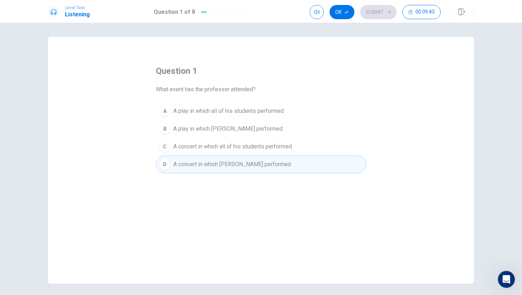
click at [340, 15] on button "Ok" at bounding box center [342, 12] width 25 height 14
click at [376, 10] on button "Submit" at bounding box center [378, 12] width 37 height 14
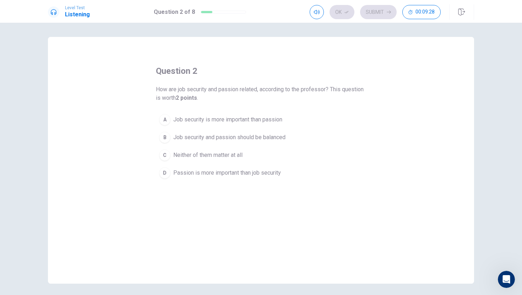
click at [194, 132] on button "B Job security and passion should be balanced" at bounding box center [261, 138] width 210 height 18
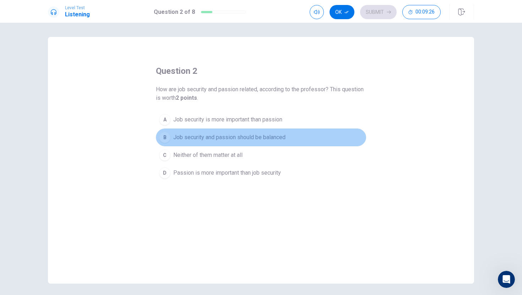
click at [256, 134] on span "Job security and passion should be balanced" at bounding box center [229, 137] width 112 height 9
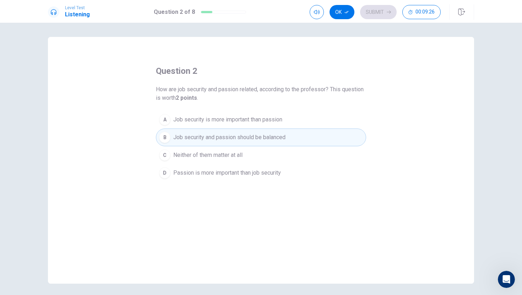
click at [256, 135] on span "Job security and passion should be balanced" at bounding box center [229, 137] width 112 height 9
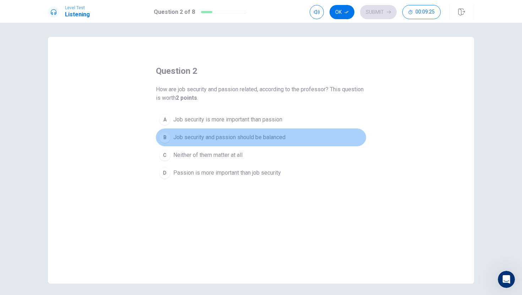
click at [256, 135] on span "Job security and passion should be balanced" at bounding box center [229, 137] width 112 height 9
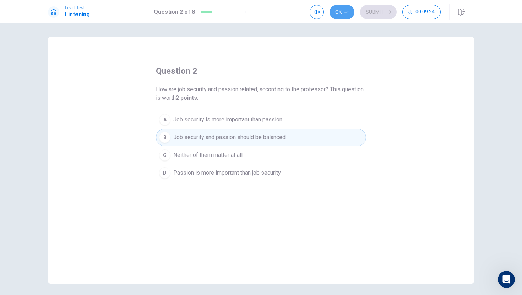
drag, startPoint x: 347, startPoint y: 11, endPoint x: 358, endPoint y: 12, distance: 10.7
click at [347, 12] on icon "button" at bounding box center [347, 12] width 4 height 4
click at [365, 10] on button "Submit" at bounding box center [378, 12] width 37 height 14
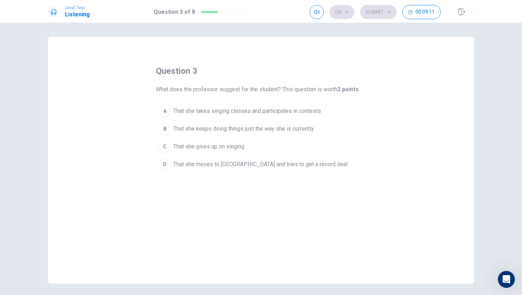
click at [203, 113] on span "That she takes singing classes and participates in contests" at bounding box center [247, 111] width 148 height 9
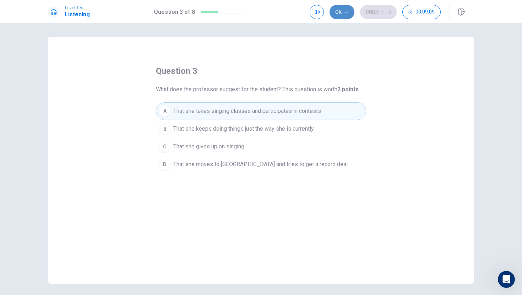
click at [339, 11] on button "Ok" at bounding box center [342, 12] width 25 height 14
click at [366, 6] on button "Submit" at bounding box center [378, 12] width 37 height 14
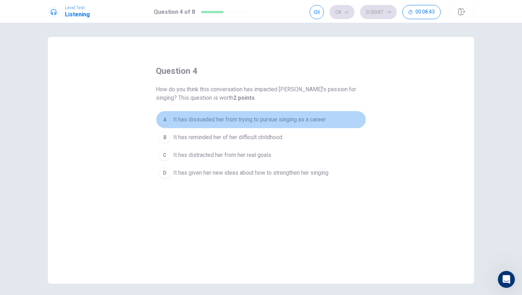
click at [300, 123] on span "It has dissuaded her from trying to pursue singing as a career" at bounding box center [249, 120] width 152 height 9
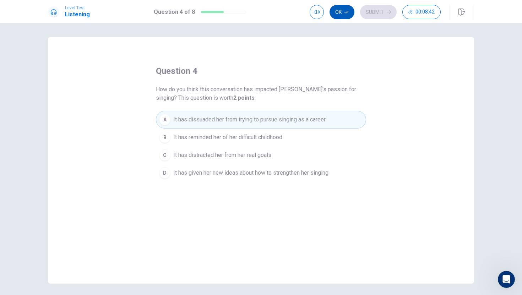
click at [337, 12] on button "Ok" at bounding box center [342, 12] width 25 height 14
click at [372, 4] on div "Ok Submit 00:08:42" at bounding box center [392, 12] width 165 height 16
click at [373, 8] on button "Submit" at bounding box center [378, 12] width 37 height 14
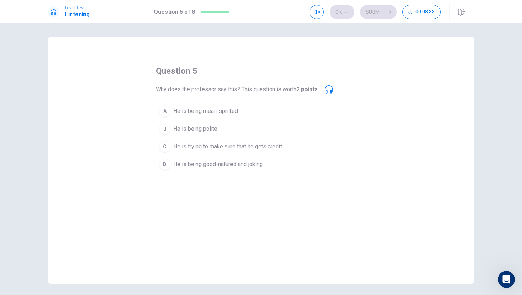
click at [243, 164] on span "He is being good-natured and joking" at bounding box center [218, 164] width 90 height 9
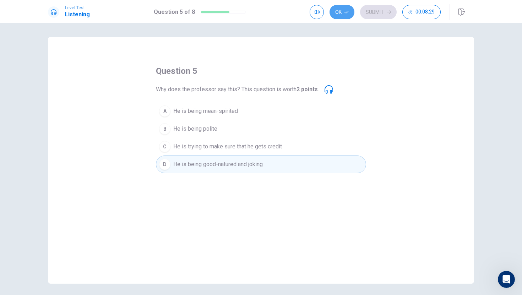
click at [342, 14] on button "Ok" at bounding box center [342, 12] width 25 height 14
click at [365, 11] on button "Submit" at bounding box center [378, 12] width 37 height 14
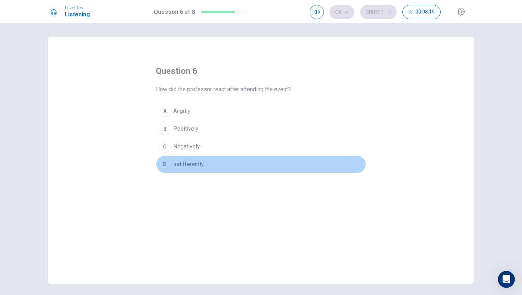
click at [188, 165] on span "Indifferently" at bounding box center [188, 164] width 31 height 9
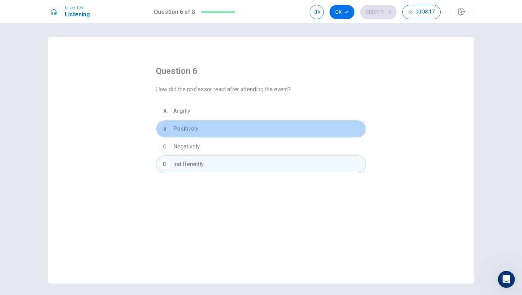
click at [181, 124] on button "B Positively" at bounding box center [261, 129] width 210 height 18
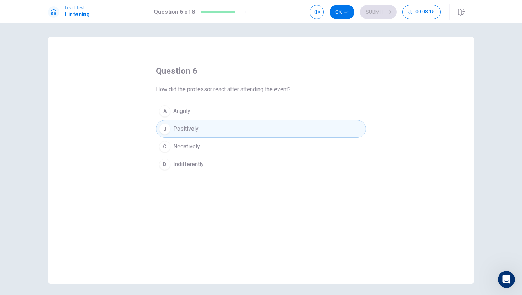
click at [346, 14] on icon "button" at bounding box center [347, 12] width 4 height 4
click at [377, 11] on button "Submit" at bounding box center [378, 12] width 37 height 14
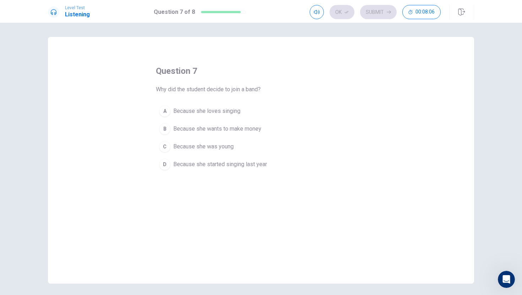
click at [267, 109] on button "A Because she loves singing" at bounding box center [261, 111] width 210 height 18
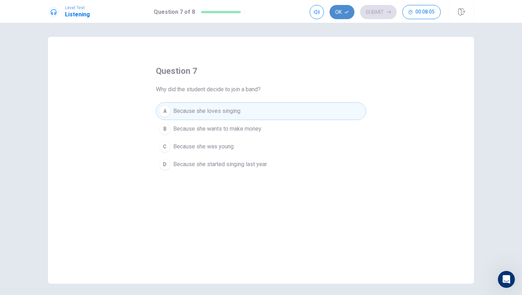
click at [331, 14] on button "Ok" at bounding box center [342, 12] width 25 height 14
click at [379, 8] on button "Submit" at bounding box center [378, 12] width 37 height 14
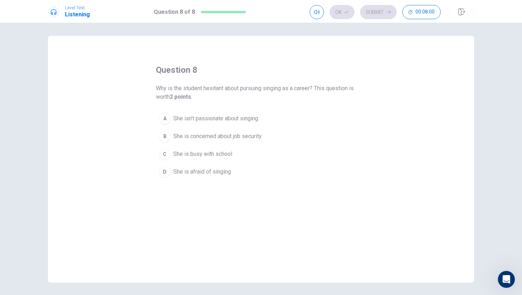
scroll to position [1, 0]
click at [264, 135] on button "B She is concerned about job security" at bounding box center [261, 136] width 210 height 18
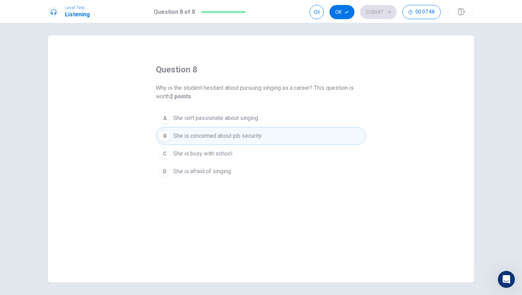
click at [268, 139] on button "B She is concerned about job security" at bounding box center [261, 136] width 210 height 18
click at [269, 140] on button "B She is concerned about job security" at bounding box center [261, 136] width 210 height 18
click at [269, 141] on button "B She is concerned about job security" at bounding box center [261, 136] width 210 height 18
click at [268, 140] on button "B She is concerned about job security" at bounding box center [261, 136] width 210 height 18
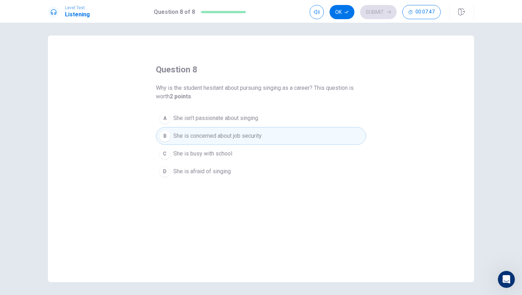
click at [267, 140] on button "B She is concerned about job security" at bounding box center [261, 136] width 210 height 18
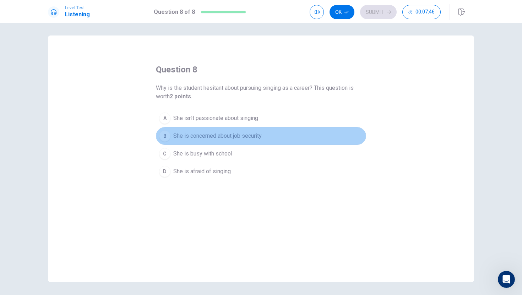
click at [266, 140] on button "B She is concerned about job security" at bounding box center [261, 136] width 210 height 18
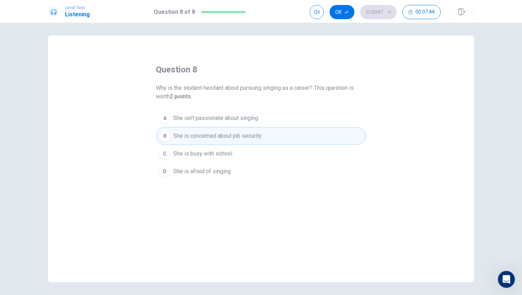
click at [344, 11] on button "Ok" at bounding box center [342, 12] width 25 height 14
click at [370, 12] on button "Submit" at bounding box center [378, 12] width 37 height 14
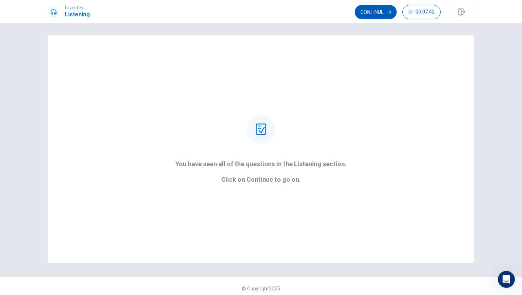
click at [381, 8] on button "Continue" at bounding box center [376, 12] width 42 height 14
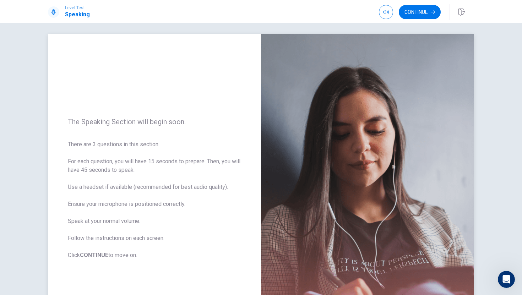
scroll to position [4, 0]
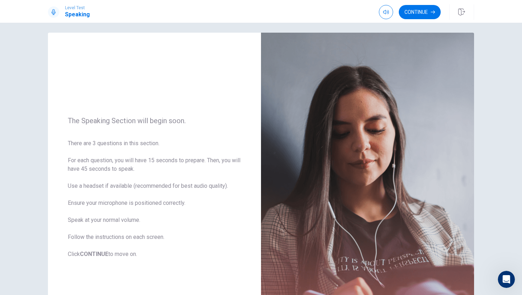
click at [417, 17] on button "Continue" at bounding box center [420, 12] width 42 height 14
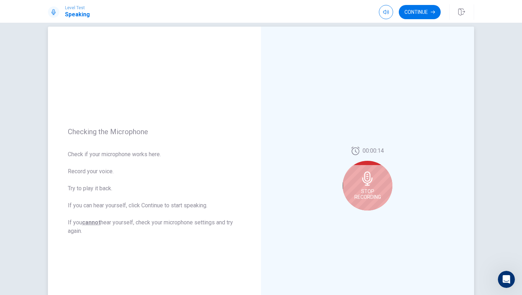
scroll to position [17, 0]
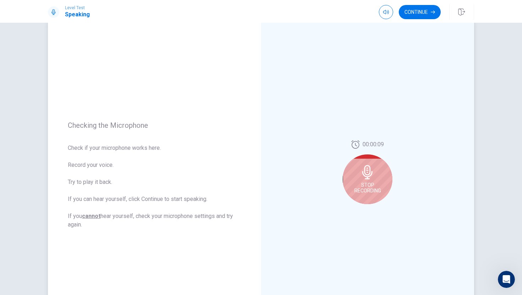
click at [375, 163] on div "Stop Recording" at bounding box center [368, 180] width 50 height 50
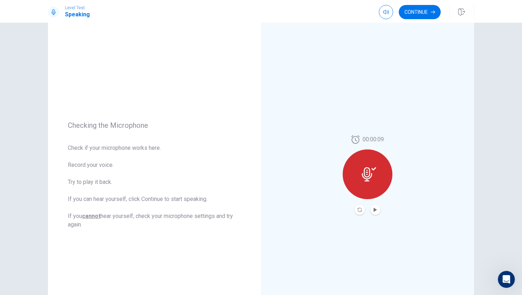
click at [419, 19] on div "Continue" at bounding box center [426, 12] width 95 height 16
click at [421, 15] on button "Continue" at bounding box center [420, 12] width 42 height 14
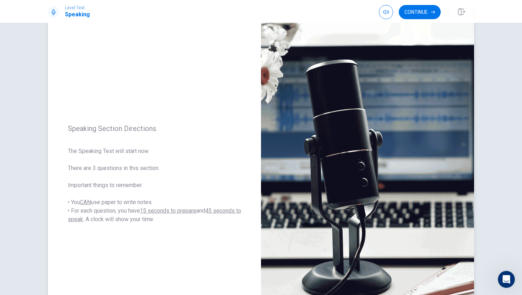
scroll to position [18, 0]
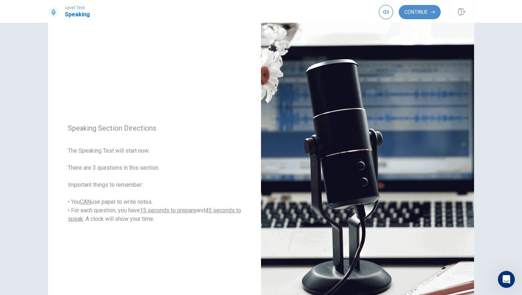
click at [422, 12] on button "Continue" at bounding box center [420, 12] width 42 height 14
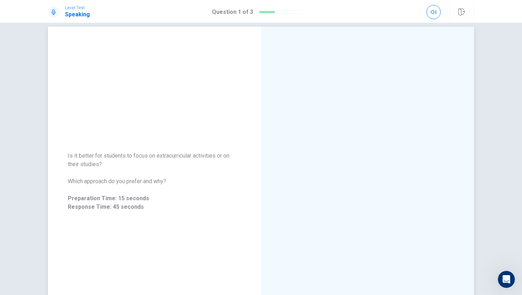
scroll to position [12, 0]
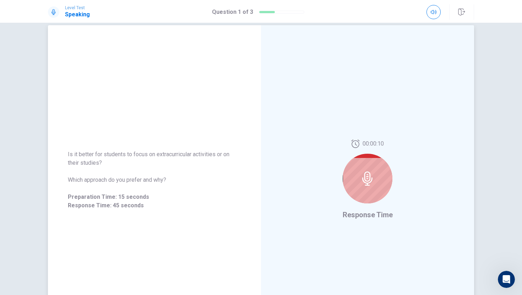
click at [352, 170] on div at bounding box center [368, 179] width 50 height 50
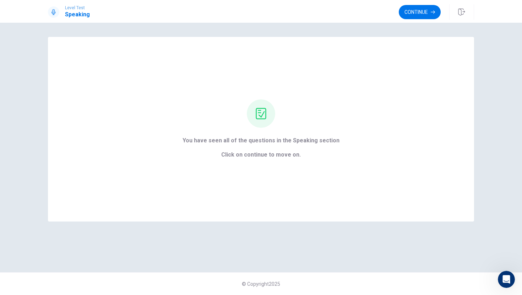
scroll to position [0, 0]
click at [273, 156] on span "Click on continue to move on." at bounding box center [261, 155] width 157 height 9
drag, startPoint x: 407, startPoint y: 13, endPoint x: 405, endPoint y: 18, distance: 5.1
click at [405, 18] on button "Continue" at bounding box center [420, 12] width 42 height 14
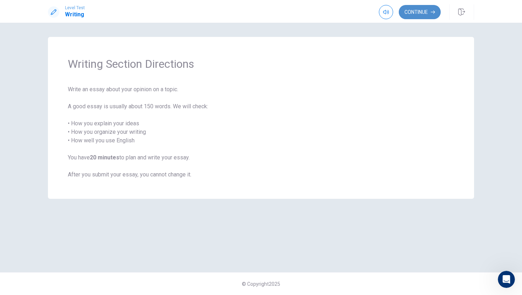
click at [420, 12] on button "Continue" at bounding box center [420, 12] width 42 height 14
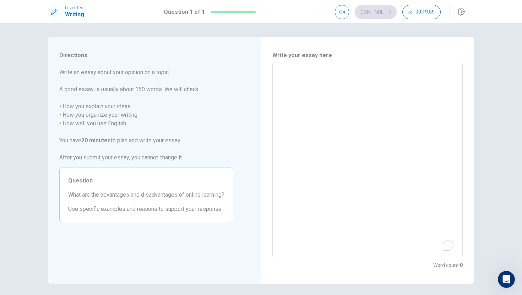
click at [292, 83] on textarea "To enrich screen reader interactions, please activate Accessibility in Grammarl…" at bounding box center [368, 160] width 181 height 185
type textarea "g"
type textarea "x"
type textarea "gd"
type textarea "x"
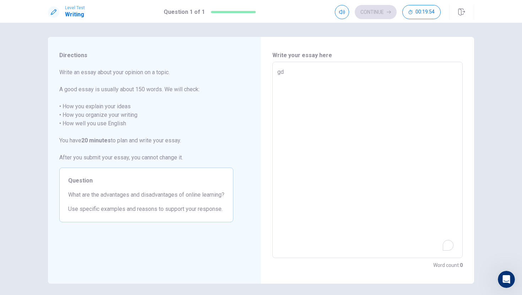
type textarea "gdk"
type textarea "x"
type textarea "gdkwe"
type textarea "x"
type textarea "gdkwek"
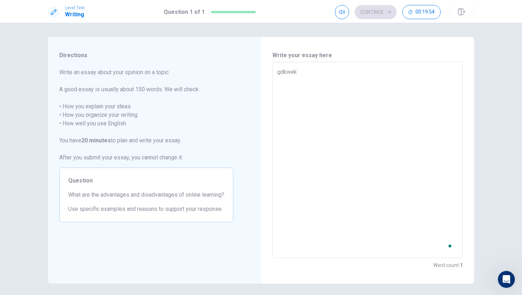
type textarea "x"
type textarea "gdkwekdg"
type textarea "x"
type textarea "gdkwekdgw"
type textarea "x"
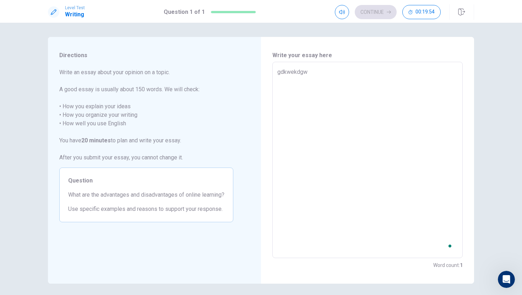
type textarea "gdkwekdgww"
type textarea "x"
type textarea "gdkwekdgwwg"
type textarea "x"
type textarea "gdkwekdgwwgf"
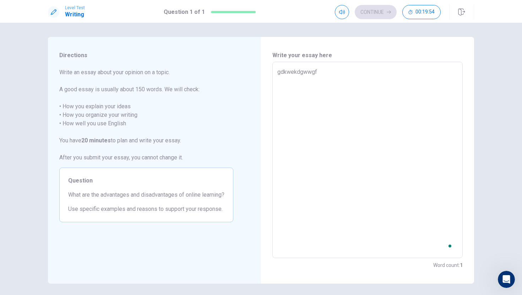
type textarea "x"
type textarea "gdkwekdgwwgfi"
type textarea "x"
type textarea "gdkwekdgwwgfig"
type textarea "x"
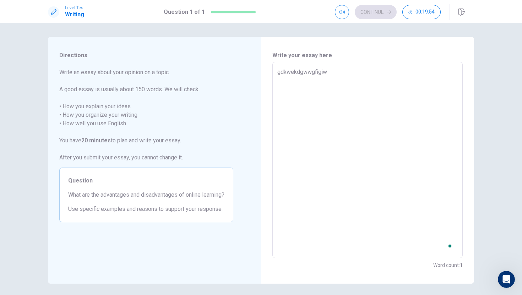
type textarea "gdkwekdgwwgfigiwe"
type textarea "x"
type textarea "gdkwekdgwwgfigiwefh"
type textarea "x"
type textarea "gdkwekdgwwgfigiwefhw"
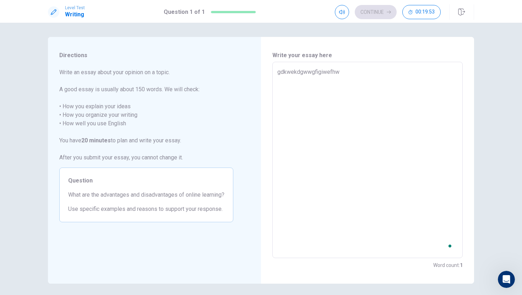
type textarea "x"
type textarea "gdkwekdgwwgfigiwefhwf"
type textarea "x"
type textarea "gdkwekdgwwgfigiwefhwfw"
type textarea "x"
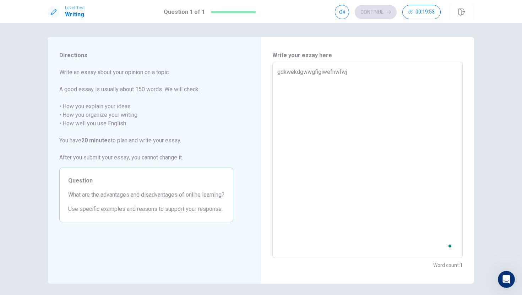
type textarea "gdkwekdgwwgfigiwefhwfwju"
type textarea "x"
type textarea "gdkwekdgwwgfigiwefhwfwjuf"
type textarea "x"
type textarea "gdkwekdgwwgfigiwefhwfwjufw"
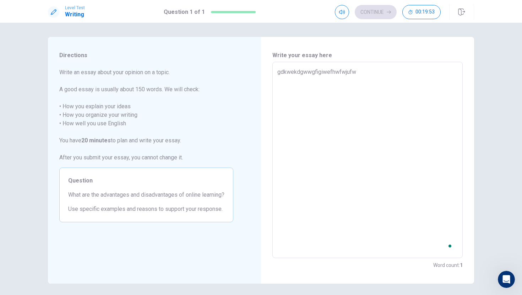
type textarea "x"
type textarea "gdkwekdgwwgfigiwefhwfwjufw"
type textarea "x"
type textarea "gdkwekdgwwgfigiwefhwfwjufw w"
type textarea "x"
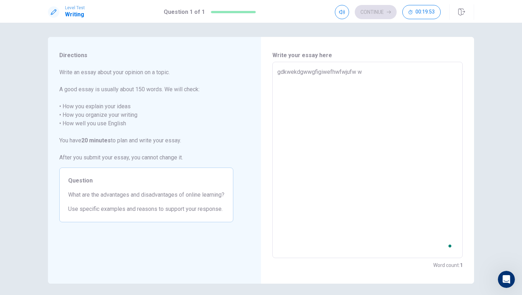
type textarea "gdkwekdgwwgfigiwefhwfwjufw we"
type textarea "x"
type textarea "gdkwekdgwwgfigiwefhwfwjufw weu"
type textarea "x"
type textarea "gdkwekdgwwgfigiwefhwfwjufw weu"
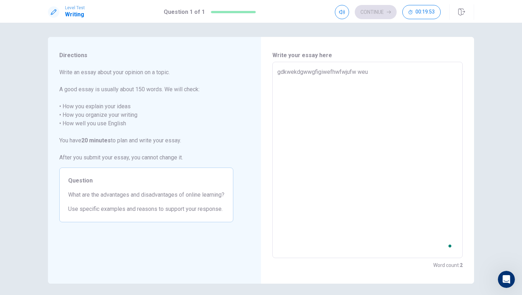
type textarea "x"
type textarea "gdkwekdgwwgfigiwefhwfwjufw weu w"
type textarea "x"
type textarea "gdkwekdgwwgfigiwefhwfwjufw weu we"
type textarea "x"
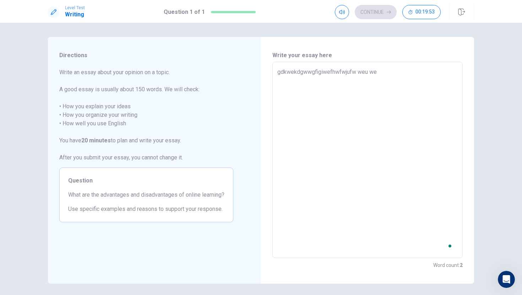
type textarea "gdkwekdgwwgfigiwefhwfwjufw weu weu"
type textarea "x"
type textarea "gdkwekdgwwgfigiwefhwfwjufw weu weu f"
type textarea "x"
type textarea "gdkwekdgwwgfigiwefhwfwjufw weu weu fwe"
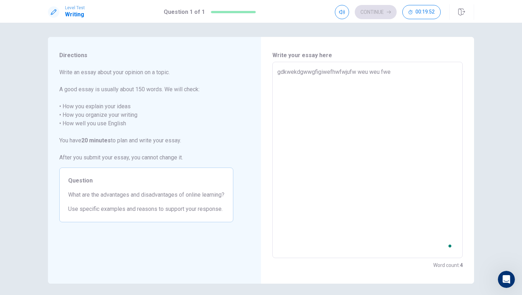
type textarea "x"
type textarea "gdkwekdgwwgfigiwefhwfwjufw weu weu fwei"
type textarea "x"
type textarea "gdkwekdgwwgfigiwefhwfwjufw weu weu fwei f"
type textarea "x"
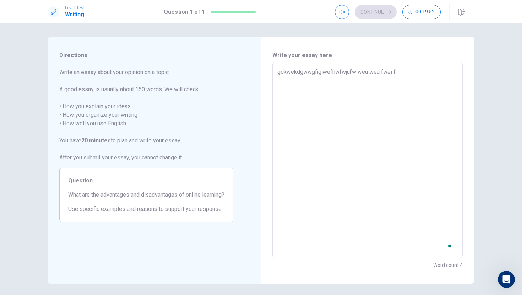
type textarea "gdkwekdgwwgfigiwefhwfwjufw weu weu fwei fw"
type textarea "x"
type textarea "gdkwekdgwwgfigiwefhwfwjufw weu weu fwei fwe"
type textarea "x"
type textarea "gdkwekdgwwgfigiwefhwfwjufw weu weu fwei fwei"
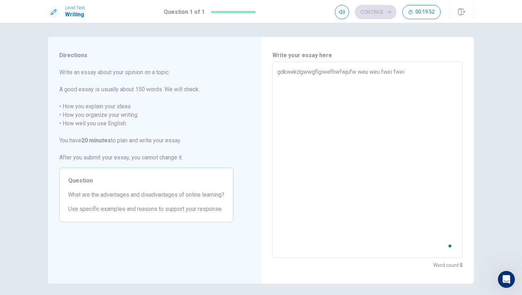
type textarea "x"
type textarea "gdkwekdgwwgfigiwefhwfwjufw weu weu fwei fwei f"
type textarea "x"
type textarea "gdkwekdgwwgfigiwefhwfwjufw weu weu fwei fwei fw"
type textarea "x"
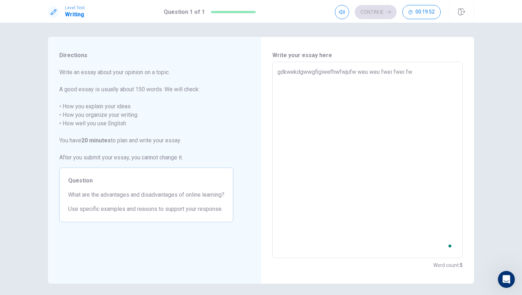
type textarea "gdkwekdgwwgfigiwefhwfwjufw weu weu fwei fwei fw"
type textarea "x"
type textarea "gdkwekdgwwgfigiwefhwfwjufw weu weu fwei fwei fw w"
type textarea "x"
type textarea "gdkwekdgwwgfigiwefhwfwjufw weu weu fwei fwei fw w"
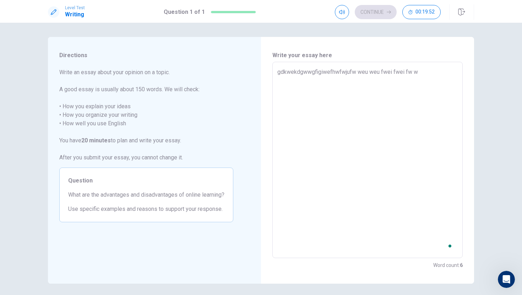
type textarea "x"
type textarea "gdkwekdgwwgfigiwefhwfwjufw weu weu fwei fwei fw w f"
type textarea "x"
type textarea "gdkwekdgwwgfigiwefhwfwjufw weu weu fwei fwei fw w fw"
type textarea "x"
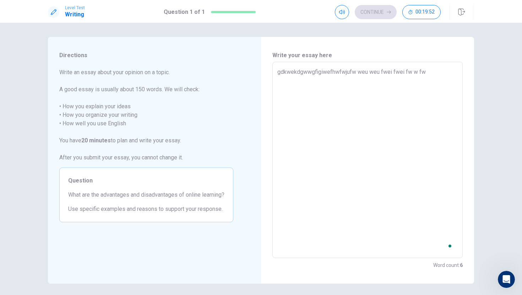
type textarea "gdkwekdgwwgfigiwefhwfwjufw weu weu fwei fwei fw w fwe"
type textarea "x"
type textarea "gdkwekdgwwgfigiwefhwfwjufw weu weu fwei fwei fw w fwef"
type textarea "x"
type textarea "gdkwekdgwwgfigiwefhwfwjufw weu weu fwei fwei fw w fwef w"
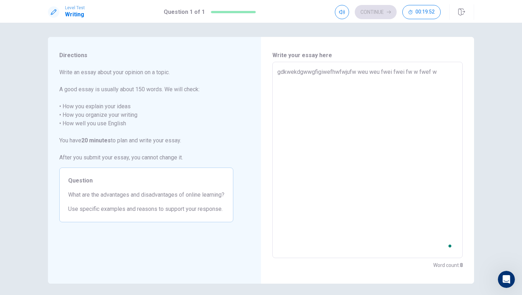
type textarea "x"
type textarea "gdkwekdgwwgfigiwefhwfwjufw weu weu fwei fwei fw w fwef wf"
type textarea "x"
type textarea "gdkwekdgwwgfigiwefhwfwjufw weu weu fwei fwei fw w fwef wf w"
type textarea "x"
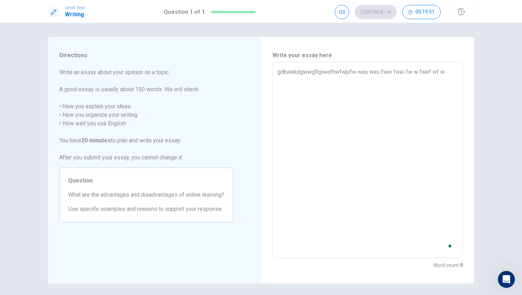
type textarea "gdkwekdgwwgfigiwefhwfwjufw weu weu fwei fwei fw w fwef wf we"
type textarea "x"
type textarea "gdkwekdgwwgfigiwefhwfwjufw weu weu fwei fwei fw w fwef wf we"
type textarea "x"
type textarea "gdkwekdgwwgfigiwefhwfwjufw weu weu fwei fwei fw w fwef wf we f"
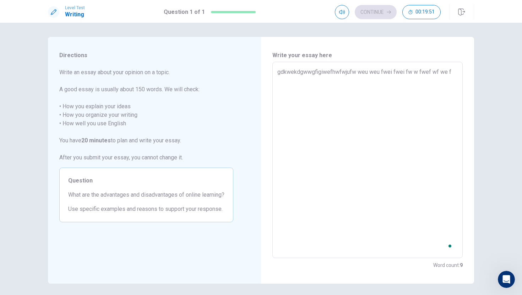
type textarea "x"
type textarea "gdkwekdgwwgfigiwefhwfwjufw weu weu fwei fwei fw w fwef wf we fw"
type textarea "x"
type textarea "gdkwekdgwwgfigiwefhwfwjufw weu weu fwei fwei fw w fwef wf we fwf"
type textarea "x"
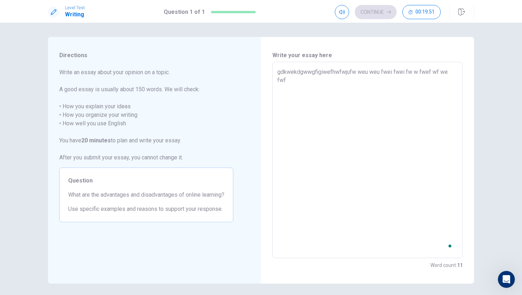
type textarea "gdkwekdgwwgfigiwefhwfwjufw weu weu fwei fwei fw w fwef wf we fwfg"
type textarea "x"
type textarea "gdkwekdgwwgfigiwefhwfwjufw weu weu fwei fwei fw w fwef wf we fwfgew"
type textarea "x"
type textarea "gdkwekdgwwgfigiwefhwfwjufw weu weu fwei fwei fw w fwef wf we fwfgewu"
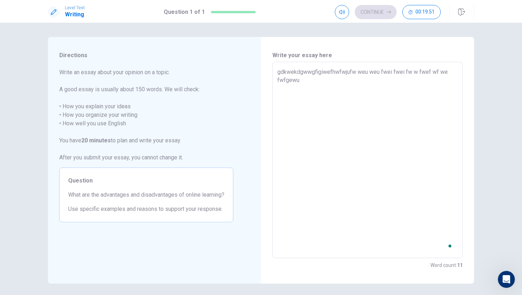
type textarea "x"
type textarea "gdkwekdgwwgfigiwefhwfwjufw weu weu fwei fwei fw w fwef wf we fwfgewuf"
type textarea "x"
type textarea "gdkwekdgwwgfigiwefhwfwjufw weu weu fwei fwei fw w fwef wf we fwfgewuf ew"
type textarea "x"
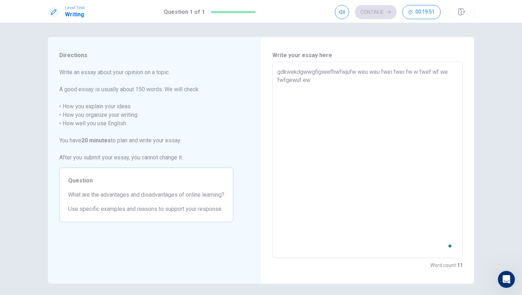
type textarea "gdkwekdgwwgfigiwefhwfwjufw weu weu fwei fwei fw w fwef wf we fwfgewuf ewf"
type textarea "x"
type textarea "gdkwekdgwwgfigiwefhwfwjufw weu weu fwei fwei fw w fwef wf we fwfgewuf ewf3"
type textarea "x"
type textarea "gdkwekdgwwgfigiwefhwfwjufw weu weu fwei fwei fw w fwef wf we fwfgewuf ewf3"
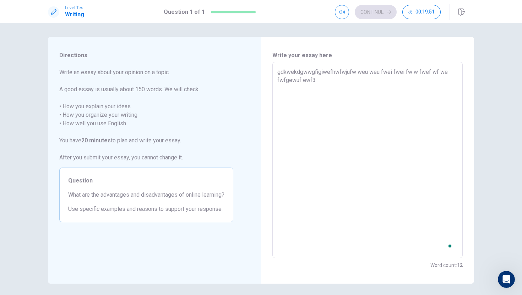
type textarea "x"
type textarea "gdkwekdgwwgfigiwefhwfwjufw weu weu fwei fwei fw w fwef wf we fwfgewuf ewf3 i"
type textarea "x"
type textarea "gdkwekdgwwgfigiwefhwfwjufw weu weu fwei fwei fw w fwef wf we fwfgewuf ewf3 iwu"
type textarea "x"
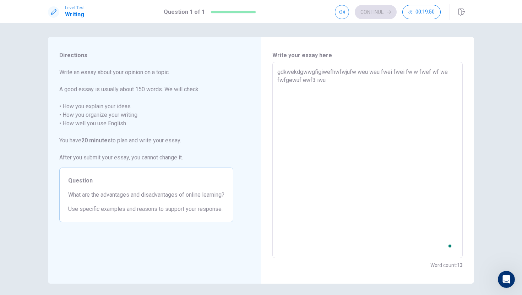
type textarea "gdkwekdgwwgfigiwefhwfwjufw weu weu fwei fwei fw w fwef wf we fwfgewuf ewf3 iwu f"
type textarea "x"
type textarea "gdkwekdgwwgfigiwefhwfwjufw weu weu fwei fwei fw w fwef wf we fwfgewuf ewf3 iwu …"
type textarea "x"
type textarea "gdkwekdgwwgfigiwefhwfwjufw weu weu fwei fwei fw w fwef wf we fwfgewuf ewf3 iwu …"
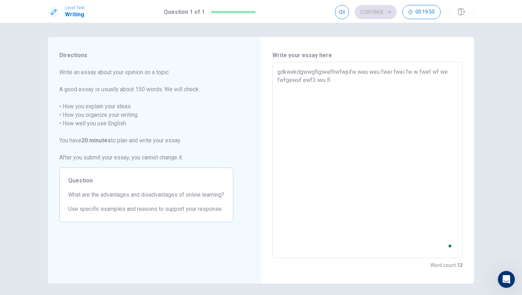
type textarea "x"
type textarea "gdkwekdgwwgfigiwefhwfwjufw weu weu fwei fwei fw w fwef wf we fwfgewuf ewf3 iwu …"
type textarea "x"
type textarea "gdkwekdgwwgfigiwefhwfwjufw weu weu fwei fwei fw w fwef wf we fwfgewuf ewf3 iwu …"
type textarea "x"
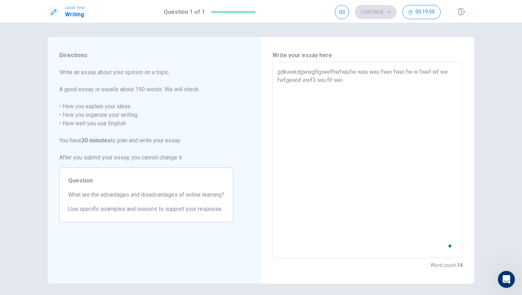
type textarea "gdkwekdgwwgfigiwefhwfwjufw weu weu fwei fwei fw w fwef wf we fwfgewuf ewf3 iwu …"
type textarea "x"
type textarea "gdkwekdgwwgfigiwefhwfwjufw weu weu fwei fwei fw w fwef wf we fwfgewuf ewf3 iwu …"
type textarea "x"
type textarea "gdkwekdgwwgfigiwefhwfwjufw weu weu fwei fwei fw w fwef wf we fwfgewuf ewf3 iwu …"
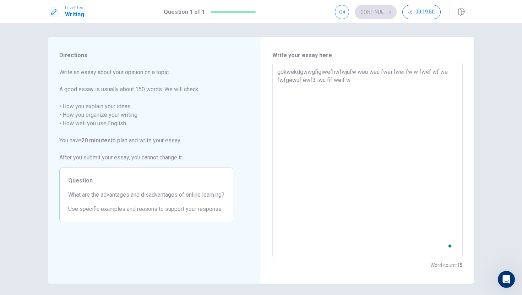
type textarea "x"
type textarea "gdkwekdgwwgfigiwefhwfwjufw weu weu fwei fwei fw w fwef wf we fwfgewuf ewf3 iwu …"
type textarea "x"
type textarea "gdkwekdgwwgfigiwefhwfwjufw weu weu fwei fwei fw w fwef wf we fwfgewuf ewf3 iwu …"
type textarea "x"
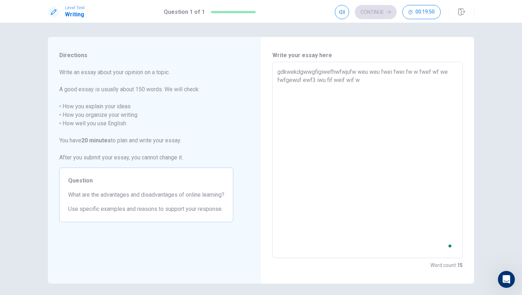
type textarea "gdkwekdgwwgfigiwefhwfwjufw weu weu fwei fwei fw w fwef wf we fwfgewuf ewf3 iwu …"
type textarea "x"
type textarea "gdkwekdgwwgfigiwefhwfwjufw weu weu fwei fwei fw w fwef wf we fwfgewuf ewf3 iwu …"
type textarea "x"
type textarea "gdkwekdgwwgfigiwefhwfwjufw weu weu fwei fwei fw w fwef wf we fwfgewuf ewf3 iwu …"
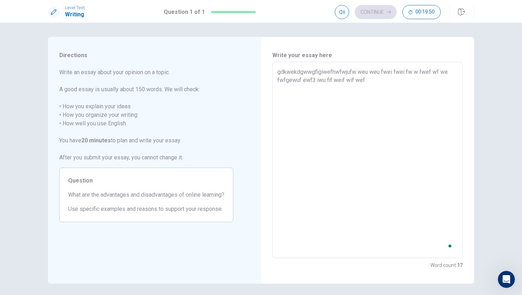
type textarea "x"
type textarea "gdkwekdgwwgfigiwefhwfwjufw weu weu fwei fwei fw w fwef wf we fwfgewuf ewf3 iwu …"
type textarea "x"
type textarea "gdkwekdgwwgfigiwefhwfwjufw weu weu fwei fwei fw w fwef wf we fwfgewuf ewf3 iwu …"
type textarea "x"
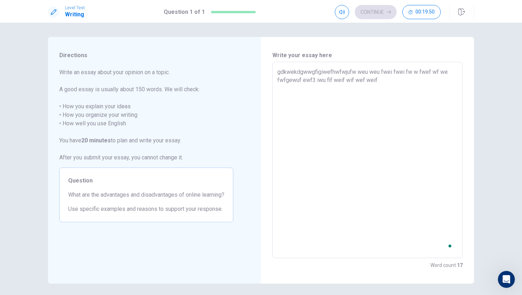
type textarea "gdkwekdgwwgfigiwefhwfwjufw weu weu fwei fwei fw w fwef wf we fwfgewuf ewf3 iwu …"
type textarea "x"
type textarea "gdkwekdgwwgfigiwefhwfwjufw weu weu fwei fwei fw w fwef wf we fwfgewuf ewf3 iwu …"
type textarea "x"
type textarea "gdkwekdgwwgfigiwefhwfwjufw weu weu fwei fwei fw w fwef wf we fwfgewuf ewf3 iwu …"
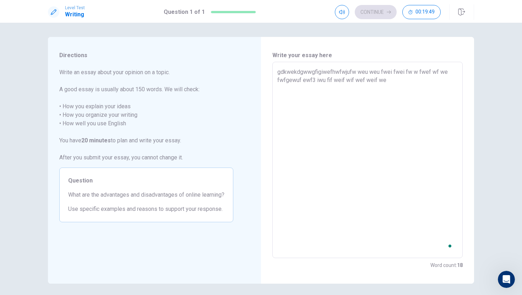
type textarea "x"
type textarea "gdkwekdgwwgfigiwefhwfwjufw weu weu fwei fwei fw w fwef wf we fwfgewuf ewf3 iwu …"
type textarea "x"
type textarea "gdkwekdgwwgfigiwefhwfwjufw weu weu fwei fwei fw w fwef wf we fwfgewuf ewf3 iwu …"
type textarea "x"
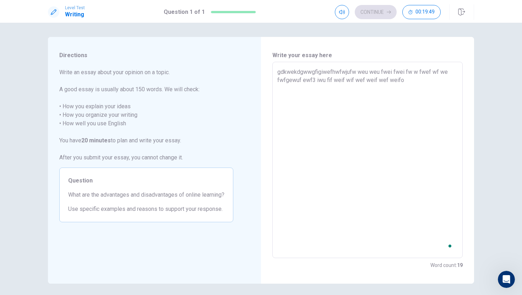
type textarea "gdkwekdgwwgfigiwefhwfwjufw weu weu fwei fwei fw w fwef wf we fwfgewuf ewf3 iwu …"
type textarea "x"
type textarea "gdkwekdgwwgfigiwefhwfwjufw weu weu fwei fwei fw w fwef wf we fwfgewuf ewf3 iwu …"
type textarea "x"
type textarea "gdkwekdgwwgfigiwefhwfwjufw weu weu fwei fwei fw w fwef wf we fwfgewuf ewf3 iwu …"
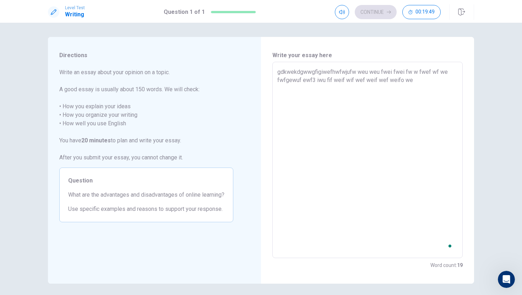
type textarea "x"
type textarea "gdkwekdgwwgfigiwefhwfwjufw weu weu fwei fwei fw w fwef wf we fwfgewuf ewf3 iwu …"
type textarea "x"
type textarea "gdkwekdgwwgfigiwefhwfwjufw weu weu fwei fwei fw w fwef wf we fwfgewuf ewf3 iwu …"
type textarea "x"
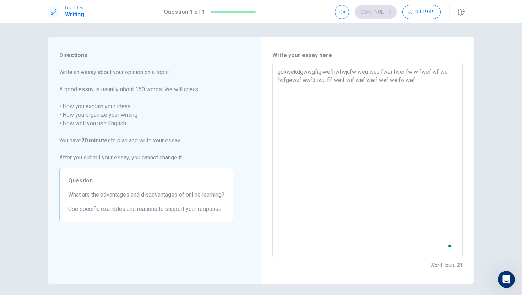
type textarea "gdkwekdgwwgfigiwefhwfwjufw weu weu fwei fwei fw w fwef wf we fwfgewuf ewf3 iwu …"
type textarea "x"
type textarea "gdkwekdgwwgfigiwefhwfwjufw weu weu fwei fwei fw w fwef wf we fwfgewuf ewf3 iwu …"
type textarea "x"
type textarea "gdkwekdgwwgfigiwefhwfwjufw weu weu fwei fwei fw w fwef wf we fwfgewuf ewf3 iwu …"
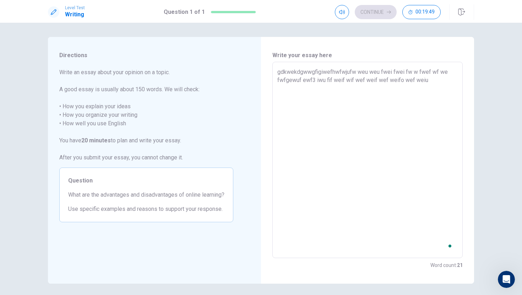
type textarea "x"
type textarea "gdkwekdgwwgfigiwefhwfwjufw weu weu fwei fwei fw w fwef wf we fwfgewuf ewf3 iwu …"
type textarea "x"
type textarea "gdkwekdgwwgfigiwefhwfwjufw weu weu fwei fwei fw w fwef wf we fwfgewuf ewf3 iwu …"
type textarea "x"
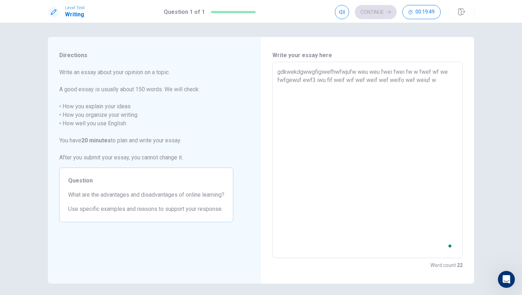
type textarea "gdkwekdgwwgfigiwefhwfwjufw weu weu fwei fwei fw w fwef wf we fwfgewuf ewf3 iwu …"
type textarea "x"
type textarea "gdkwekdgwwgfigiwefhwfwjufw weu weu fwei fwei fw w fwef wf we fwfgewuf ewf3 iwu …"
type textarea "x"
type textarea "gdkwekdgwwgfigiwefhwfwjufw weu weu fwei fwei fw w fwef wf we fwfgewuf ewf3 iwu …"
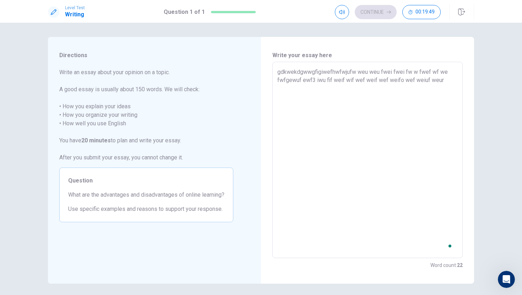
type textarea "x"
type textarea "gdkwekdgwwgfigiwefhwfwjufw weu weu fwei fwei fw w fwef wf we fwfgewuf ewf3 iwu …"
type textarea "x"
type textarea "gdkwekdgwwgfigiwefhwfwjufw weu weu fwei fwei fw w fwef wf we fwfgewuf ewf3 iwu …"
type textarea "x"
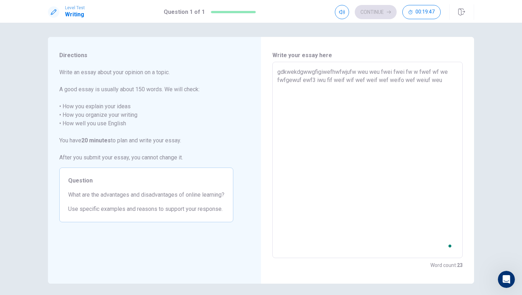
type textarea "gdkwekdgwwgfigiwefhwfwjufw weu weu fwei fwei fw w fwef wf we fwfgewuf ewf3 iwu …"
type textarea "x"
type textarea "gdkwekdgwwgfigiwefhwfwjufw weu weu fwei fwei fw w fwef wf we fwfgewuf ewf3 iwu …"
type textarea "x"
type textarea "gdkwekdgwwgfigiwefhwfwjufw weu weu fwei fwei fw w fwef wf we fwfgewuf ewf3 iwu …"
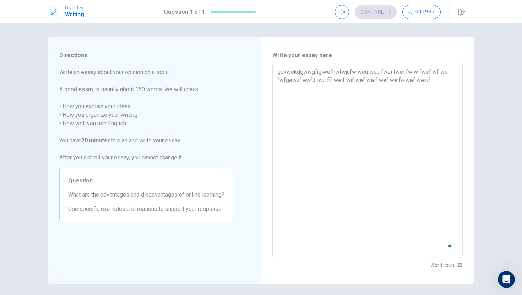
type textarea "x"
click at [380, 74] on textarea "i think the advantages of online learning is you dont need to go anywhere so yo…" at bounding box center [368, 160] width 181 height 185
click at [278, 74] on textarea "i think the advantages of online learning is you dont need to go anywhere so yo…" at bounding box center [368, 160] width 181 height 185
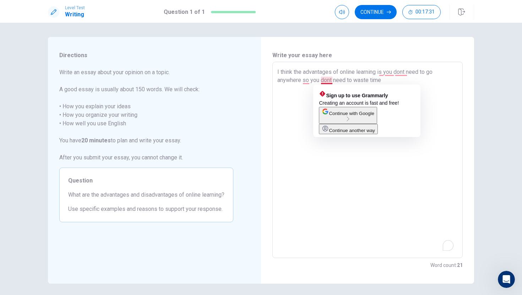
click at [327, 80] on textarea "I think the advantages of online learning is you dont need to go anywhere so yo…" at bounding box center [368, 160] width 181 height 185
click at [328, 81] on textarea "I think the advantages of online learning is you dont need to go anywhere so yo…" at bounding box center [368, 160] width 181 height 185
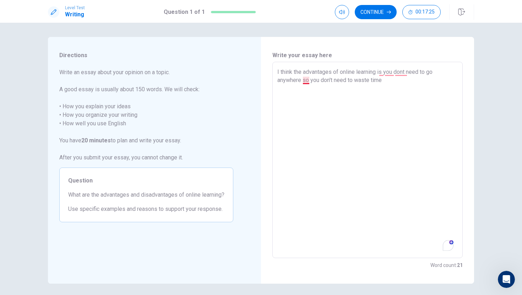
click at [305, 79] on textarea "I think the advantages of online learning is you dont need to go anywhere so yo…" at bounding box center [368, 160] width 181 height 185
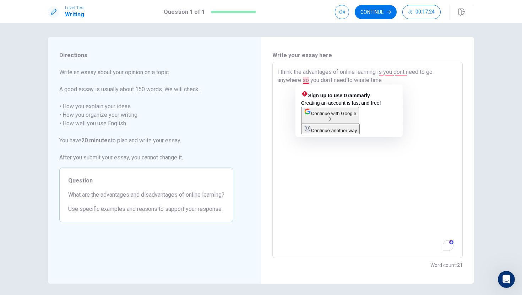
click at [280, 119] on textarea "I think the advantages of online learning is you dont need to go anywhere so yo…" at bounding box center [368, 160] width 181 height 185
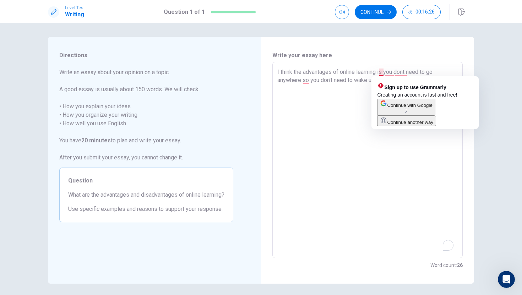
click at [382, 70] on textarea "I think the advantages of online learning is you dont need to go anywhere so yo…" at bounding box center [368, 160] width 181 height 185
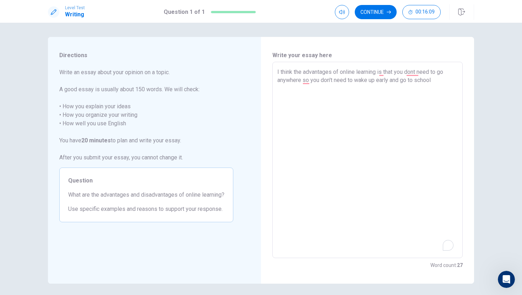
drag, startPoint x: 299, startPoint y: 81, endPoint x: 295, endPoint y: 83, distance: 4.8
click at [295, 83] on textarea "I think the advantages of online learning is that you dont need to go anywhere …" at bounding box center [368, 160] width 181 height 185
click at [446, 74] on textarea "I think the advantages of online learning is that you dont need to go anywhere …" at bounding box center [368, 160] width 181 height 185
click at [443, 74] on textarea "I think the advantages of online learning is that you dont need to go anywhere …" at bounding box center [368, 160] width 181 height 185
click at [446, 74] on textarea "I think the advantages of online learning is that you dont need to go anywhere …" at bounding box center [368, 160] width 181 height 185
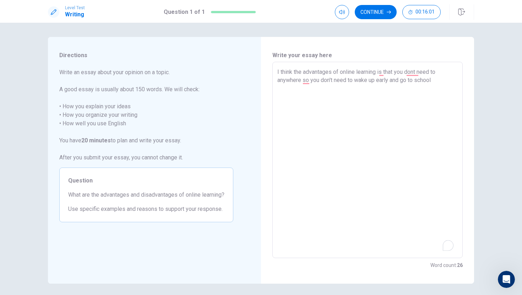
click at [352, 80] on textarea "I think the advantages of online learning is that you dont need to anywhere so …" at bounding box center [368, 160] width 181 height 185
click at [344, 81] on textarea "I think the advantages of online learning is that you dont need to wake up earl…" at bounding box center [368, 160] width 181 height 185
click at [435, 226] on textarea "I think the advantages of online learning is that you dont need to wake up earl…" at bounding box center [368, 160] width 181 height 185
click at [447, 245] on div "2" at bounding box center [447, 246] width 8 height 8
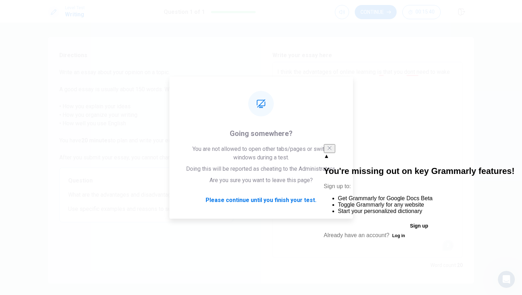
click at [411, 222] on button "Sign up" at bounding box center [419, 225] width 191 height 11
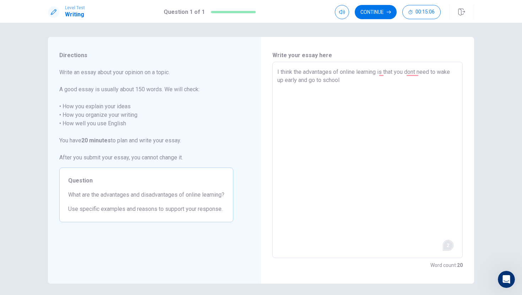
click at [352, 81] on textarea "I think the advantages of online learning is that you dont need to wake up earl…" at bounding box center [368, 160] width 181 height 185
click at [390, 90] on textarea "I think the advantages of online learning is that you dont need to wake up earl…" at bounding box center [368, 160] width 181 height 185
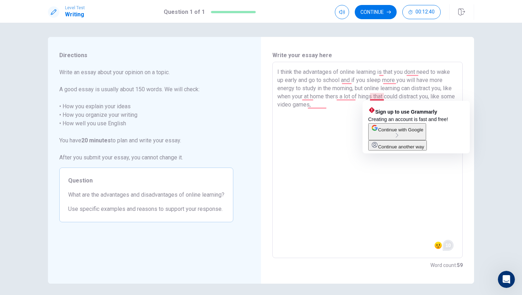
click at [369, 96] on textarea "I think the advantages of online learning is that you dont need to wake up earl…" at bounding box center [368, 160] width 181 height 185
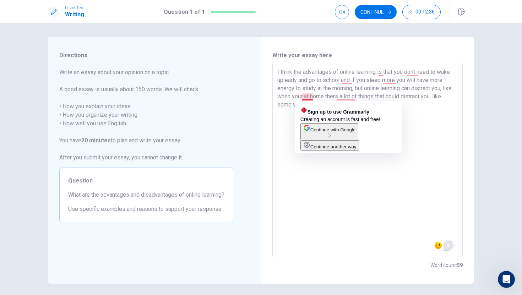
click at [311, 98] on textarea "I think the advantages of online learning is that you dont need to wake up earl…" at bounding box center [368, 160] width 181 height 185
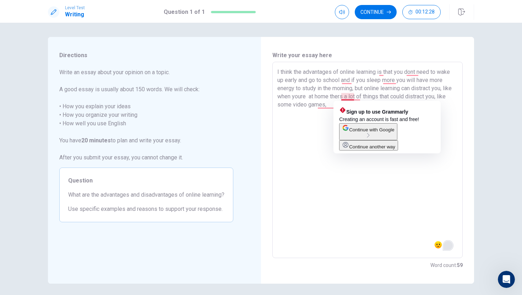
click at [348, 96] on textarea "I think the advantages of online learning is that you dont need to wake up earl…" at bounding box center [368, 160] width 181 height 185
click at [351, 96] on textarea "I think the advantages of online learning is that you dont need to wake up earl…" at bounding box center [368, 160] width 181 height 185
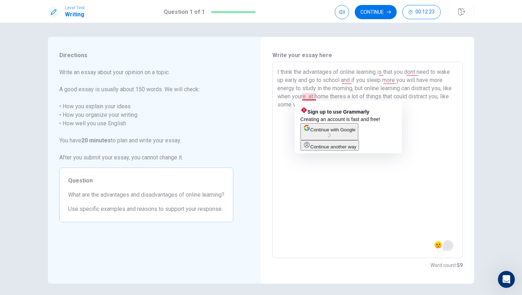
click at [313, 96] on textarea "I think the advantages of online learning is that you dont need to wake up earl…" at bounding box center [368, 160] width 181 height 185
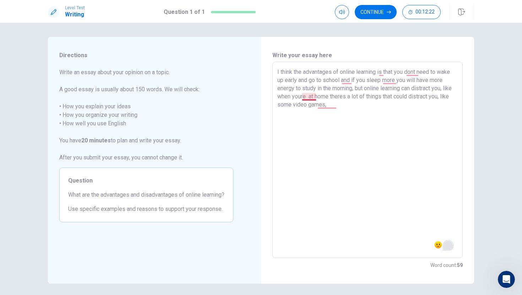
click at [314, 96] on textarea "I think the advantages of online learning is that you dont need to wake up earl…" at bounding box center [368, 160] width 181 height 185
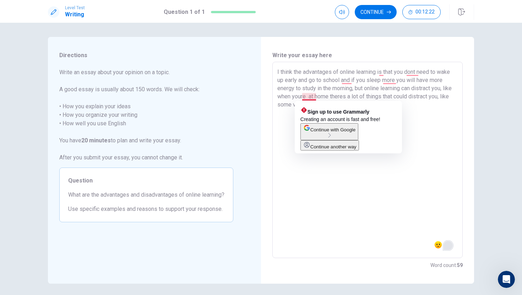
click at [315, 96] on textarea "I think the advantages of online learning is that you dont need to wake up earl…" at bounding box center [368, 160] width 181 height 185
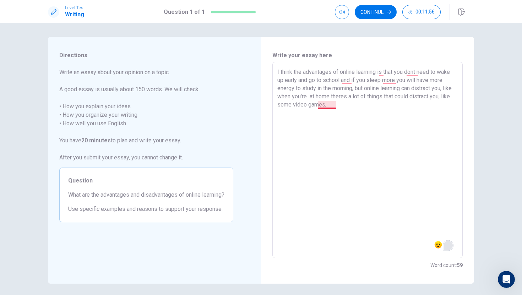
click at [337, 104] on textarea "I think the advantages of online learning is that you dont need to wake up earl…" at bounding box center [368, 160] width 181 height 185
click at [333, 109] on textarea "I think the advantages of online learning is that you dont need to wake up earl…" at bounding box center [368, 160] width 181 height 185
click at [318, 95] on textarea "I think the advantages of online learning is that you dont need to wake up earl…" at bounding box center [368, 160] width 181 height 185
click at [355, 107] on textarea "I think the advantages of online learning is that you dont need to wake up earl…" at bounding box center [368, 160] width 181 height 185
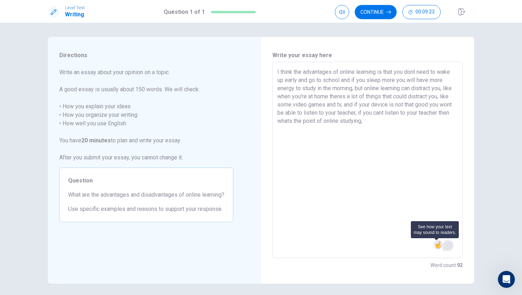
click at [435, 247] on img at bounding box center [439, 245] width 8 height 8
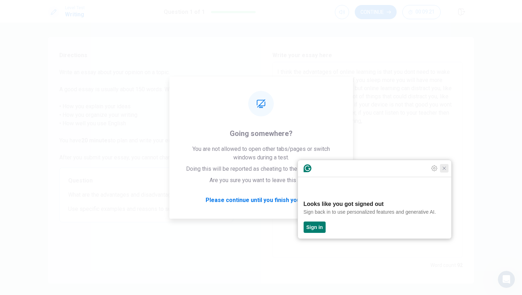
click at [442, 171] on icon "Close Grammarly Assistant" at bounding box center [445, 169] width 6 height 6
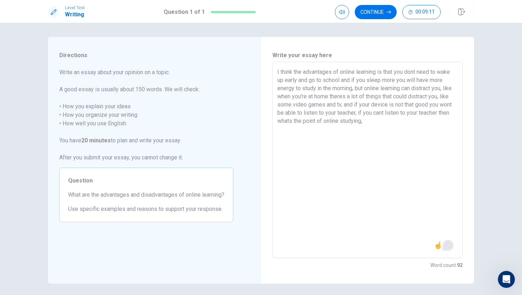
click at [352, 90] on textarea "I think the advantages of online learning is that you dont need to wake up earl…" at bounding box center [368, 160] width 181 height 185
click at [310, 128] on textarea "I think the advantages of online learning is that you dont need to wake up earl…" at bounding box center [368, 160] width 181 height 185
click at [438, 90] on textarea "I think the advantages of online learning is that you dont need to wake up earl…" at bounding box center [368, 160] width 181 height 185
click at [318, 130] on textarea "I think the advantages of online learning is that you dont need to wake up earl…" at bounding box center [368, 160] width 181 height 185
click at [322, 129] on textarea "I think the advantages of online learning is that you dont need to wake up earl…" at bounding box center [368, 160] width 181 height 185
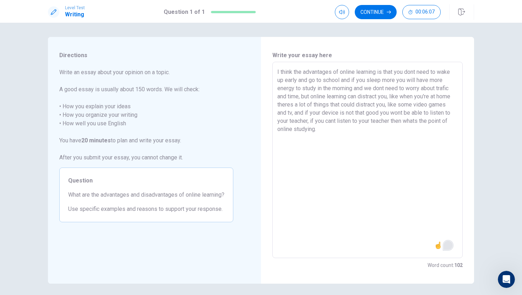
click at [431, 122] on textarea "I think the advantages of online learning is that you dont need to wake up earl…" at bounding box center [368, 160] width 181 height 185
click at [319, 129] on textarea "I think the advantages of online learning is that you dont need to wake up earl…" at bounding box center [368, 160] width 181 height 185
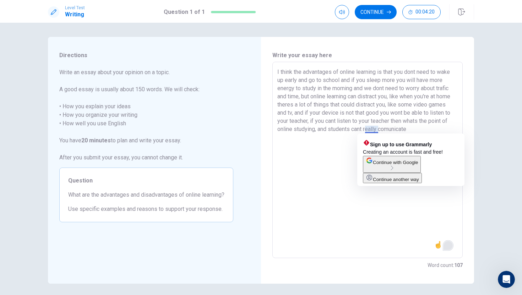
click at [482, 122] on div "Directions Write an essay about your opinion on a topic. A good essay is usuall…" at bounding box center [261, 160] width 449 height 247
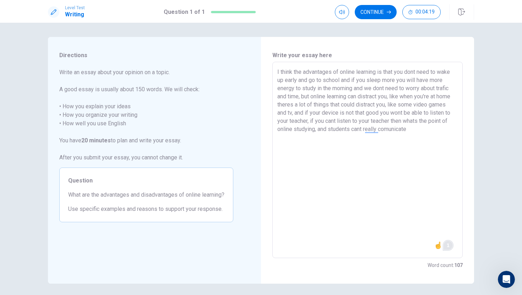
click at [410, 130] on textarea "I think the advantages of online learning is that you dont need to wake up earl…" at bounding box center [368, 160] width 181 height 185
click at [440, 128] on textarea "I think the advantages of online learning is that you dont need to wake up earl…" at bounding box center [368, 160] width 181 height 185
click at [392, 142] on textarea "I think the advantages of online learning is that you dont need to wake up earl…" at bounding box center [368, 160] width 181 height 185
drag, startPoint x: 286, startPoint y: 138, endPoint x: 323, endPoint y: 146, distance: 37.4
click at [286, 138] on textarea "I think the advantages of online learning is that you dont need to wake up earl…" at bounding box center [368, 160] width 181 height 185
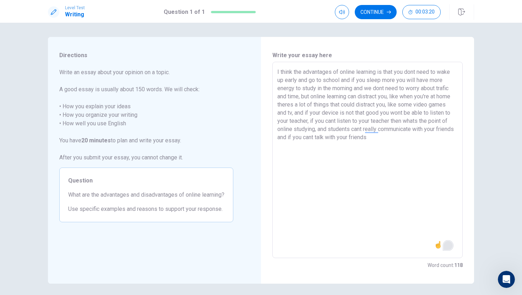
click at [387, 140] on textarea "I think the advantages of online learning is that you dont need to wake up earl…" at bounding box center [368, 160] width 181 height 185
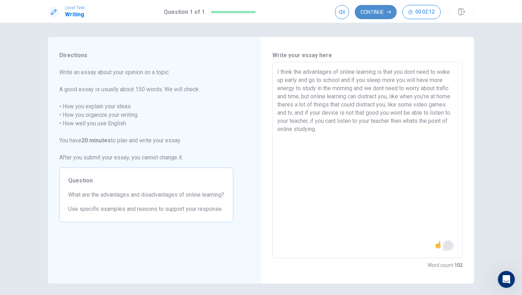
click at [373, 13] on button "Continue" at bounding box center [376, 12] width 42 height 14
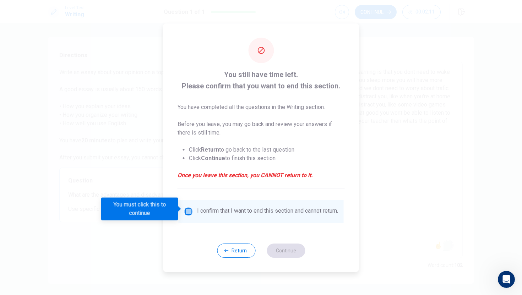
click at [185, 208] on input "You must click this to continue" at bounding box center [188, 212] width 9 height 9
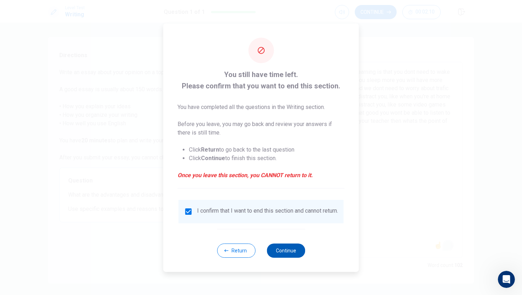
click at [285, 250] on button "Continue" at bounding box center [286, 251] width 38 height 14
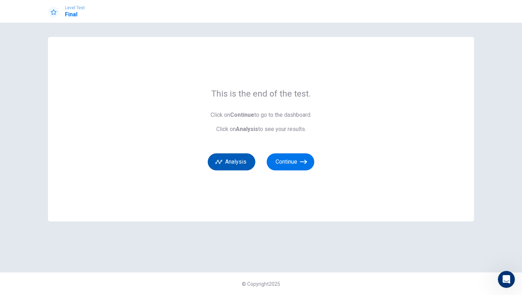
click at [236, 166] on button "Analysis" at bounding box center [232, 162] width 48 height 17
